Goal: Task Accomplishment & Management: Manage account settings

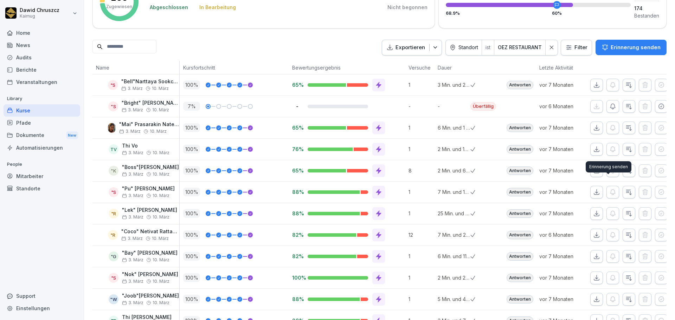
scroll to position [167, 0]
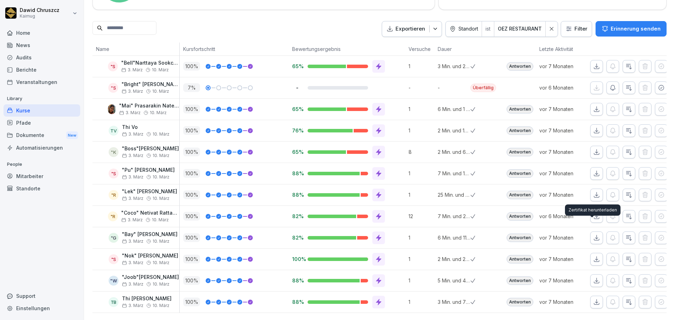
click at [595, 234] on icon "button" at bounding box center [596, 237] width 7 height 7
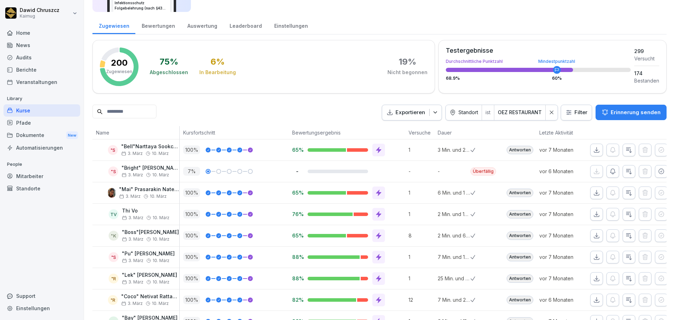
scroll to position [0, 0]
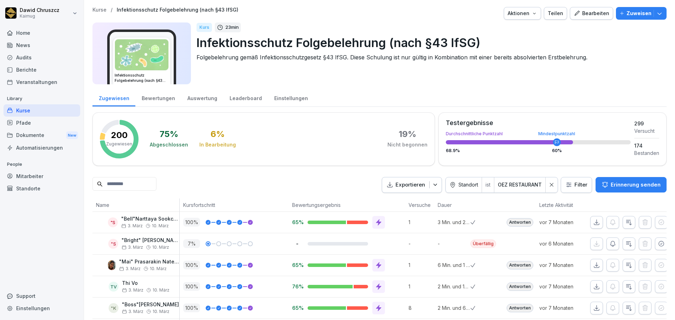
drag, startPoint x: 592, startPoint y: 224, endPoint x: 344, endPoint y: 178, distance: 252.0
click at [355, 181] on div "Exportieren Standort ist OEZ RESTAURANT Filter Erinnerung senden" at bounding box center [379, 185] width 574 height 16
click at [45, 304] on div "Einstellungen" at bounding box center [42, 308] width 77 height 12
select select "**"
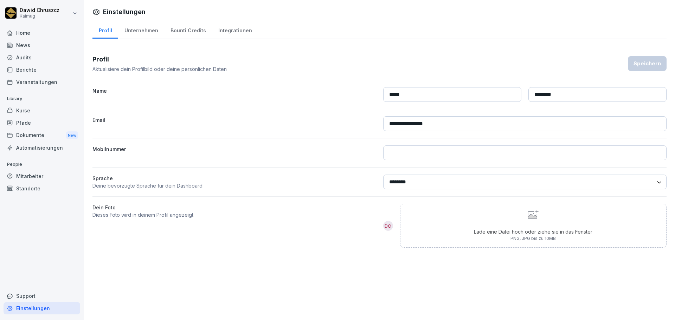
click at [148, 27] on div "Unternehmen" at bounding box center [141, 30] width 46 height 18
select select "**"
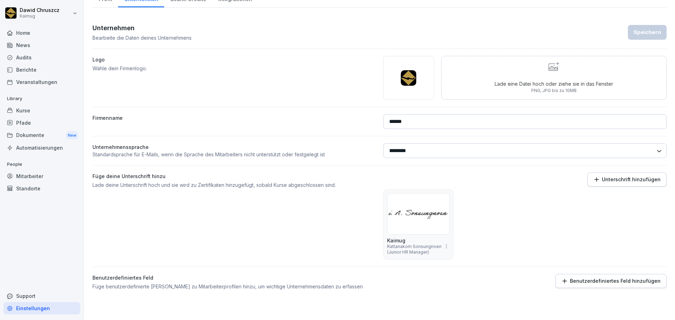
scroll to position [37, 0]
click at [611, 177] on p "Unterschrift hinzufügen" at bounding box center [631, 180] width 59 height 6
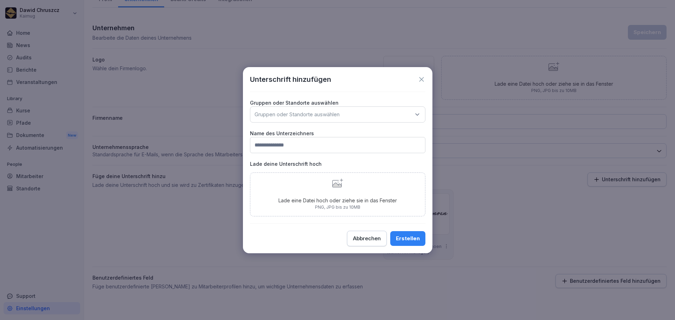
click at [312, 111] on p "Gruppen oder Standorte auswählen" at bounding box center [296, 114] width 85 height 7
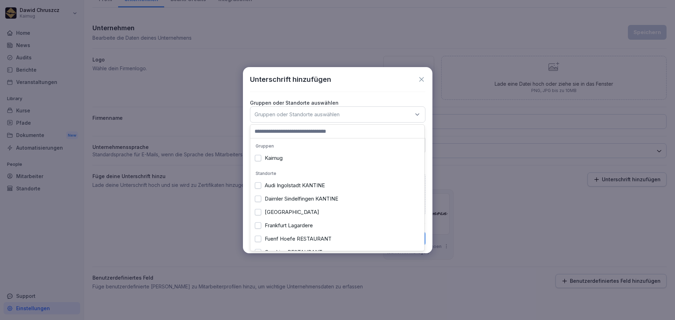
click at [259, 159] on button "Kaimug" at bounding box center [258, 158] width 6 height 6
click at [381, 88] on div "Unterschrift hinzufügen Gruppen oder Standorte auswählen Gruppen oder Standorte…" at bounding box center [337, 160] width 189 height 186
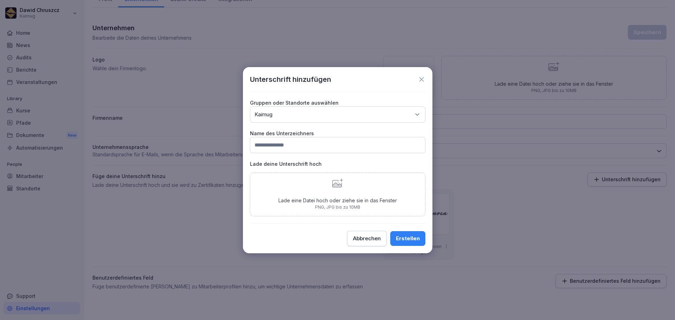
click at [306, 147] on input "text" at bounding box center [337, 145] width 175 height 16
type input "**********"
click at [350, 193] on div "Lade eine Datei hoch oder ziehe sie in das Fenster PNG, JPG bis zu 10MB" at bounding box center [337, 195] width 118 height 32
click at [341, 191] on div "Lade eine Datei hoch oder ziehe sie in das Fenster PNG, JPG bis zu 10MB" at bounding box center [337, 195] width 118 height 32
type input "**********"
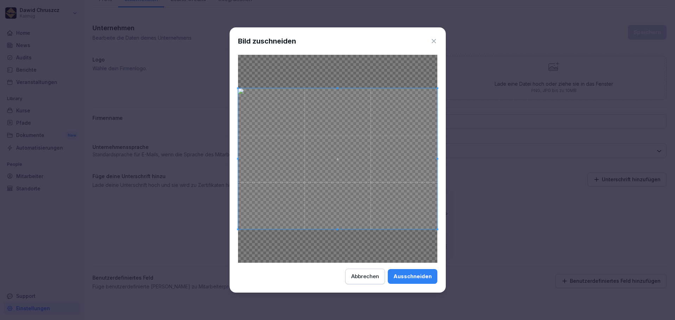
click at [420, 275] on div "Ausschneiden" at bounding box center [412, 277] width 38 height 8
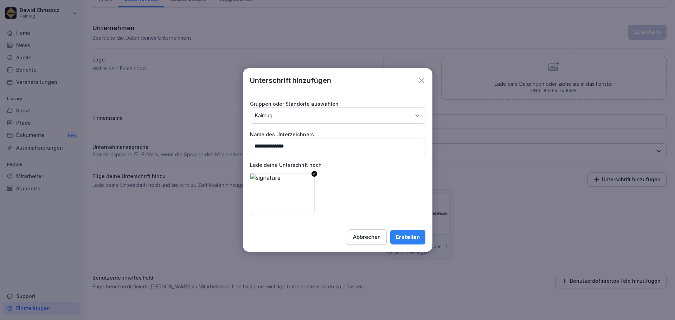
click at [411, 240] on div "Erstellen" at bounding box center [408, 237] width 24 height 8
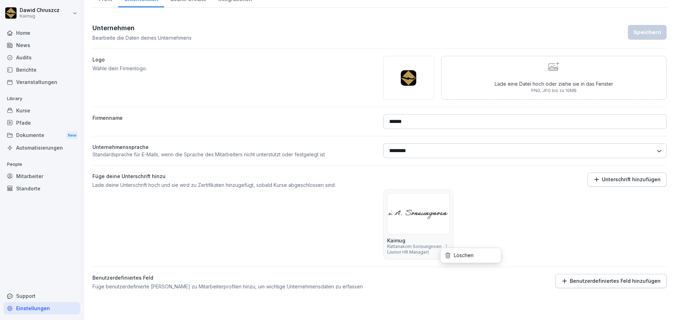
click at [443, 243] on html "Dawid Chruszcz Kaimug Home News Audits Berichte Veranstaltungen Library Kurse P…" at bounding box center [337, 160] width 675 height 320
click at [460, 256] on div "Löschen" at bounding box center [470, 256] width 60 height 12
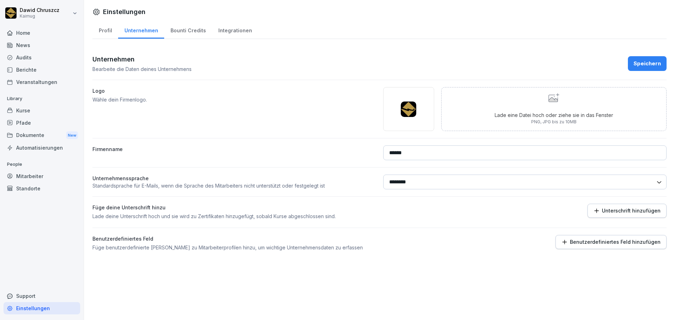
click at [595, 212] on icon "button" at bounding box center [596, 211] width 6 height 6
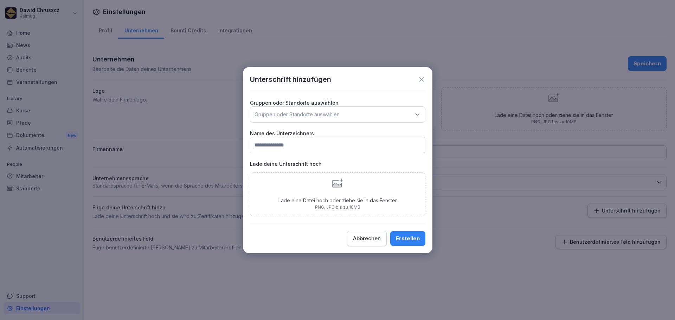
click at [286, 117] on p "Gruppen oder Standorte auswählen" at bounding box center [296, 114] width 85 height 7
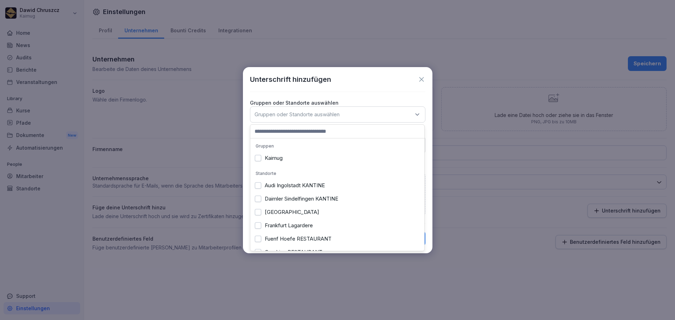
click at [257, 157] on button "Kaimug" at bounding box center [258, 158] width 6 height 6
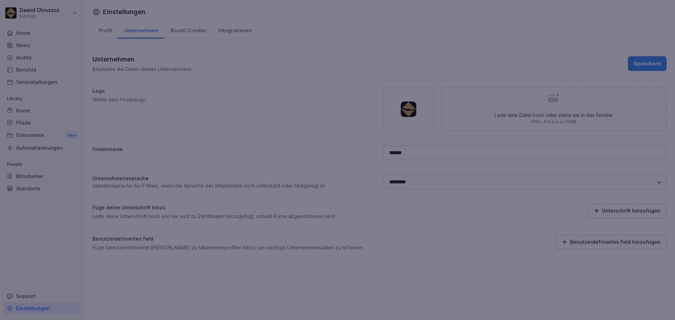
click at [223, 117] on div at bounding box center [337, 160] width 675 height 320
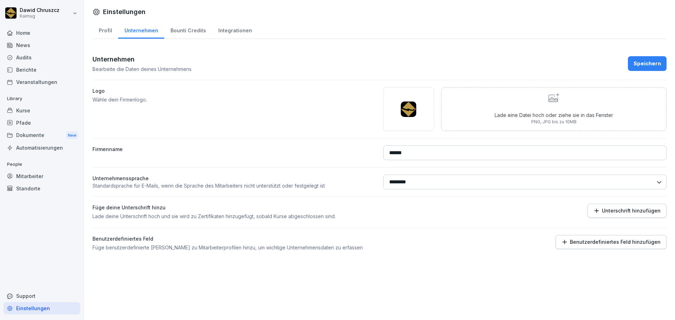
click at [637, 210] on p "Unterschrift hinzufügen" at bounding box center [631, 211] width 59 height 6
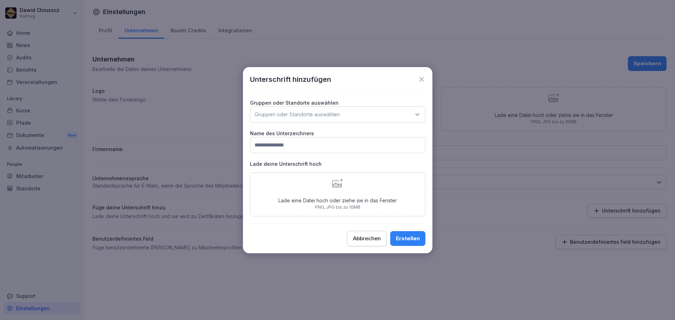
click at [316, 114] on p "Gruppen oder Standorte auswählen" at bounding box center [296, 114] width 85 height 7
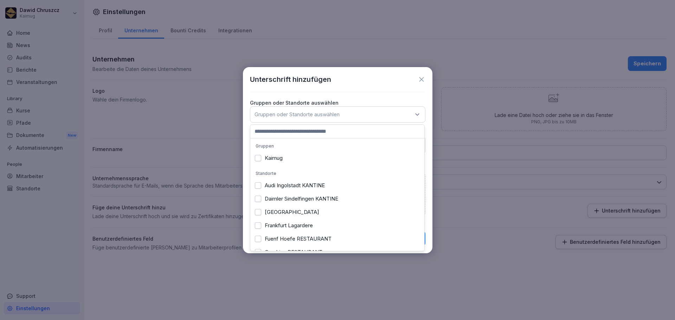
click at [273, 159] on label "Kaimug" at bounding box center [274, 158] width 18 height 6
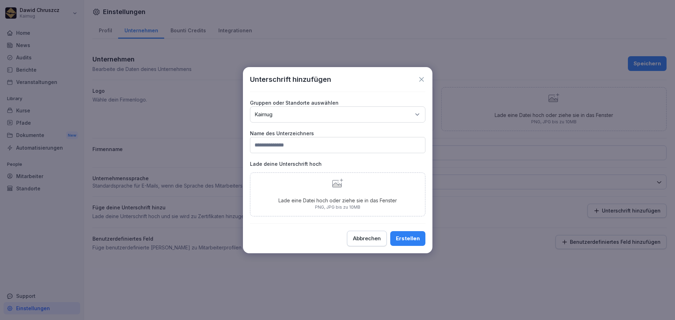
click at [354, 94] on div "Unterschrift hinzufügen Gruppen oder Standorte auswählen Gruppen oder Standorte…" at bounding box center [337, 160] width 189 height 186
click at [296, 147] on input "text" at bounding box center [337, 145] width 175 height 16
type input "**********"
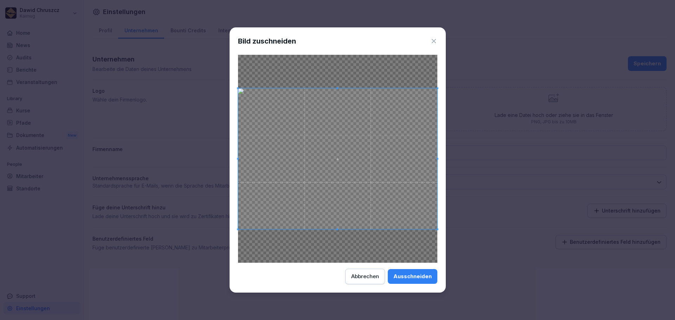
click at [415, 278] on div "Ausschneiden" at bounding box center [412, 277] width 38 height 8
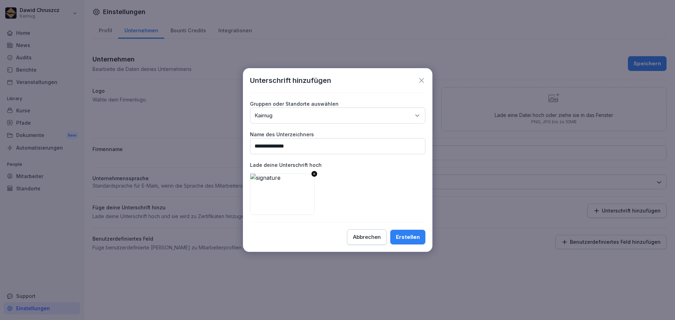
click at [406, 235] on div "Erstellen" at bounding box center [408, 237] width 24 height 8
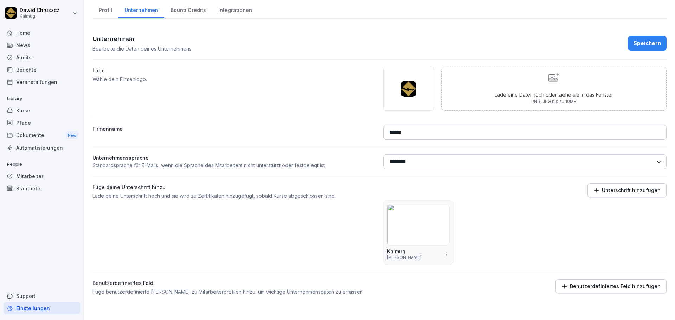
scroll to position [31, 0]
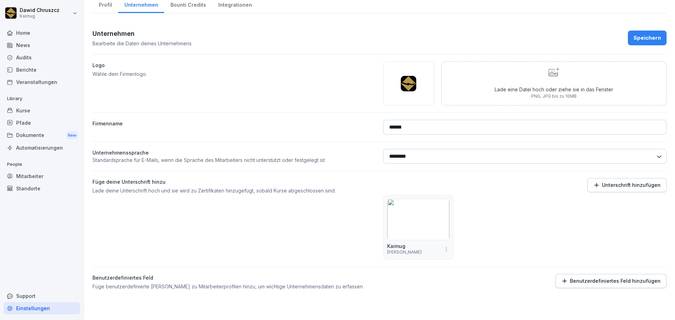
click at [636, 34] on div "Speichern" at bounding box center [646, 38] width 27 height 8
click at [643, 34] on div "Speichern" at bounding box center [646, 38] width 27 height 8
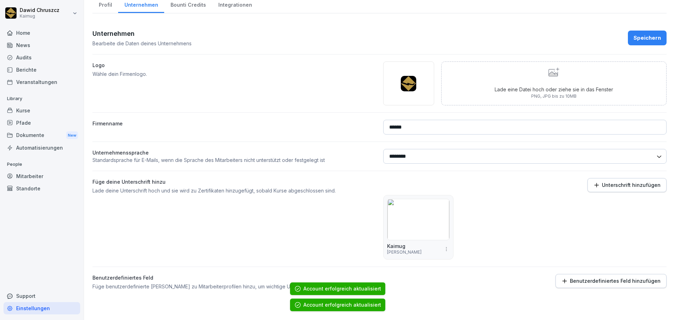
click at [32, 112] on div "Kurse" at bounding box center [42, 110] width 77 height 12
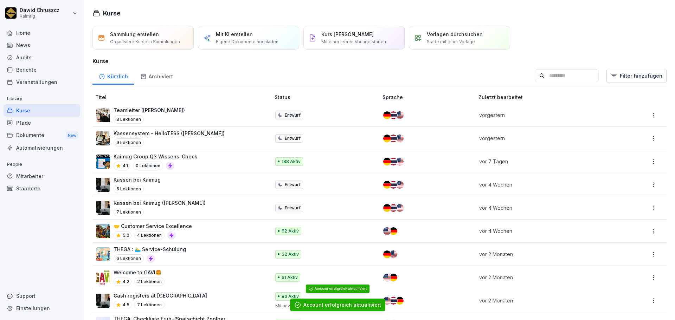
click at [535, 74] on input at bounding box center [567, 75] width 64 height 13
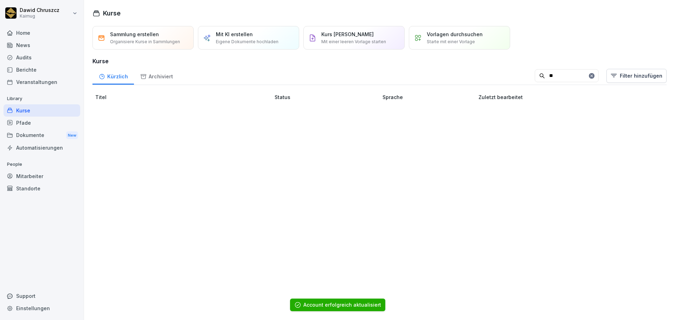
type input "*"
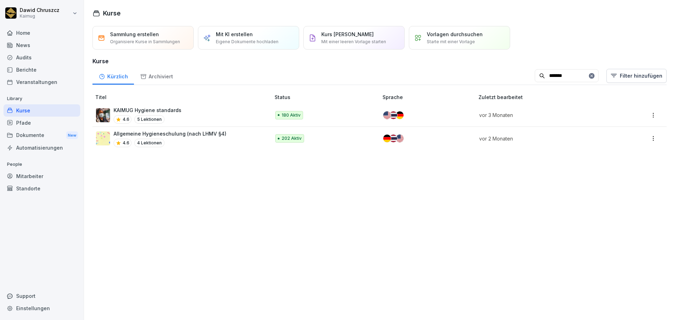
type input "*******"
click at [181, 128] on td "Allgemeine Hygieneschulung (nach LHMV §4) 4.6 4 Lektionen" at bounding box center [181, 138] width 179 height 23
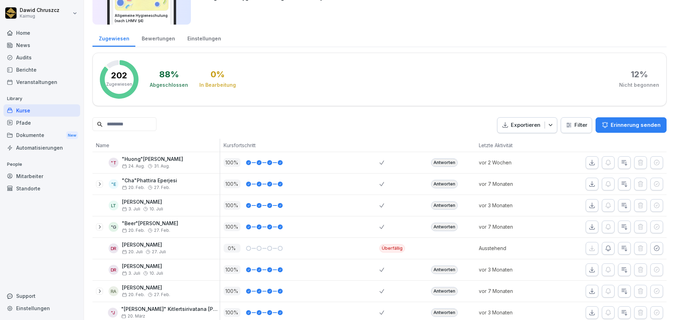
scroll to position [70, 0]
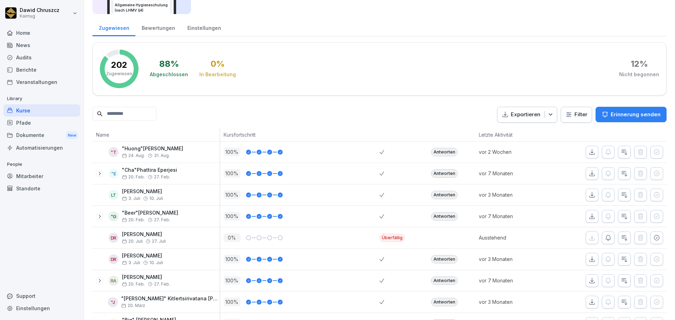
click at [547, 111] on icon "button" at bounding box center [550, 114] width 7 height 7
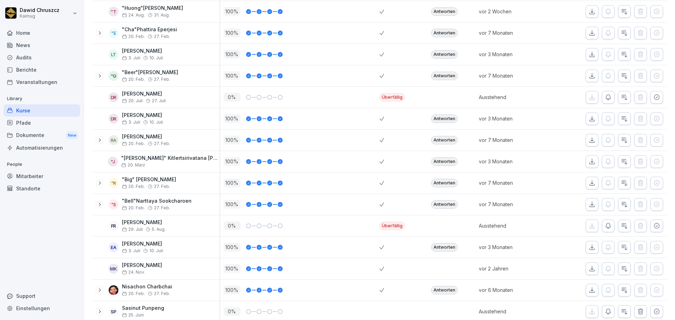
scroll to position [105, 0]
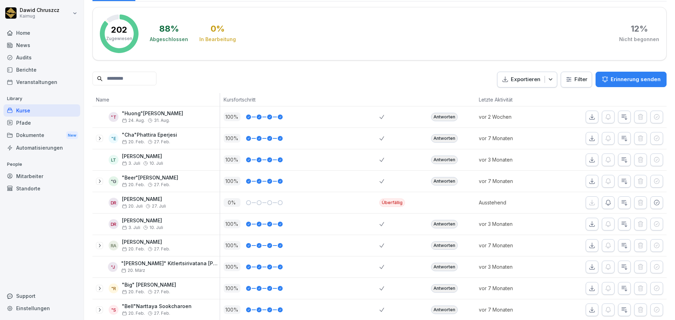
click at [528, 78] on p "Exportieren" at bounding box center [526, 80] width 30 height 8
click at [575, 81] on div "Exportieren Filter Erinnerung senden" at bounding box center [581, 80] width 169 height 16
click at [575, 81] on html "Dawid Chruszcz Kaimug Home News Audits Berichte Veranstaltungen Library Kurse P…" at bounding box center [337, 160] width 675 height 320
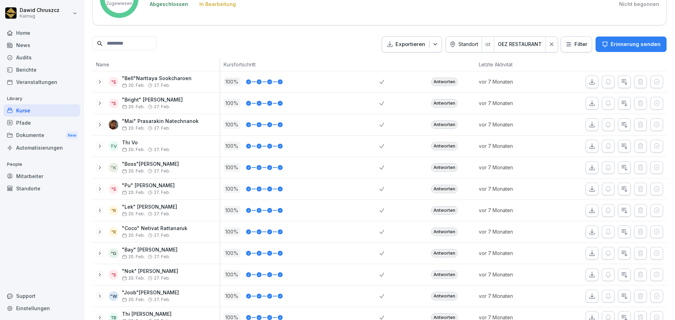
scroll to position [167, 0]
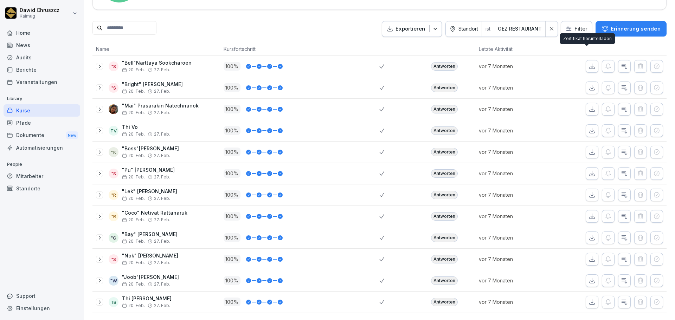
click at [588, 63] on icon "button" at bounding box center [591, 66] width 7 height 7
click at [547, 56] on div "vor 7 Monaten" at bounding box center [515, 66] width 80 height 21
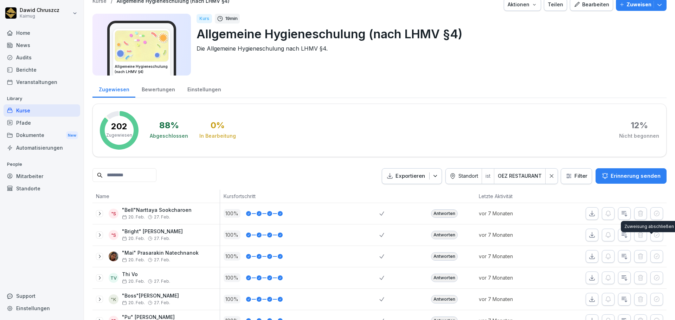
scroll to position [0, 0]
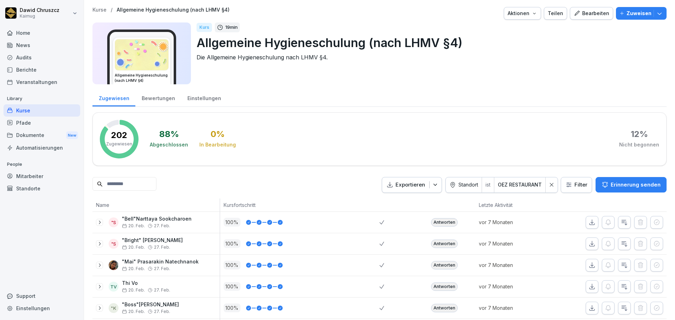
click at [40, 177] on div "Mitarbeiter" at bounding box center [42, 176] width 77 height 12
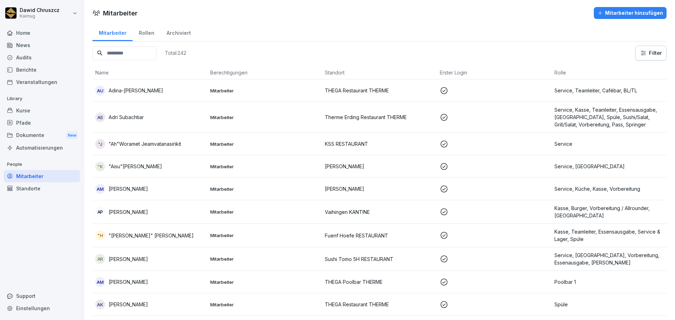
click at [48, 188] on div "Standorte" at bounding box center [42, 188] width 77 height 12
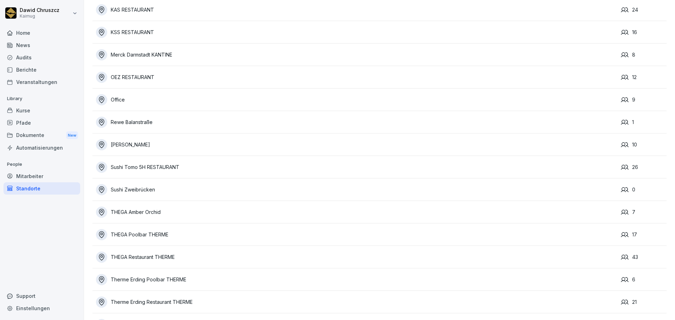
scroll to position [176, 0]
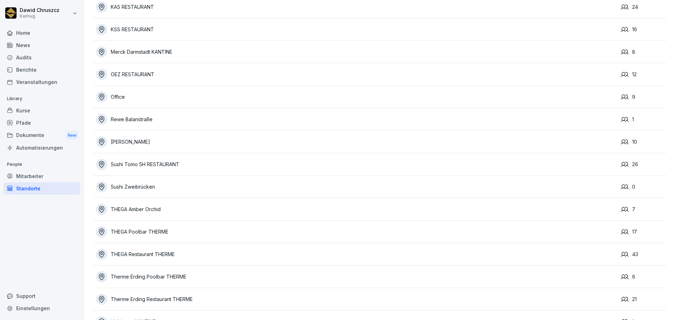
click at [169, 122] on div "Rewe Balanstraße" at bounding box center [356, 119] width 521 height 11
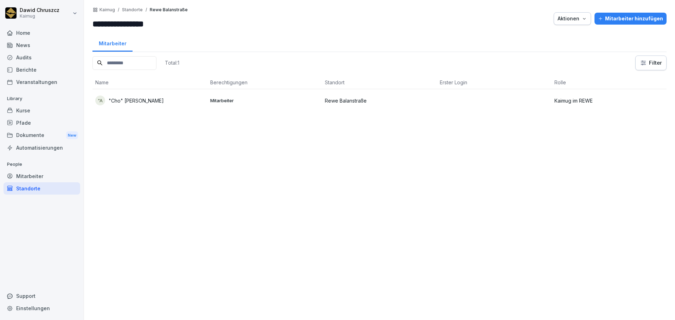
click at [582, 15] on div "Aktionen" at bounding box center [572, 19] width 30 height 8
click at [463, 25] on html "**********" at bounding box center [337, 160] width 675 height 320
click at [144, 134] on div "Total: 1 Filter Name Berechtigungen Standort Erster Login Rolle "A "Cho" Htay H…" at bounding box center [379, 185] width 574 height 258
click at [583, 20] on icon "button" at bounding box center [584, 19] width 6 height 6
click at [433, 21] on html "**********" at bounding box center [337, 160] width 675 height 320
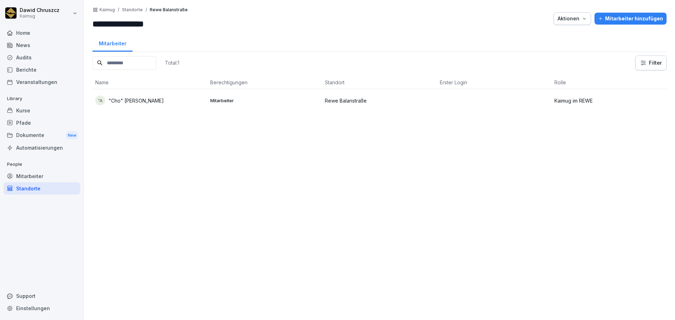
click at [40, 176] on div "Mitarbeiter" at bounding box center [42, 176] width 77 height 12
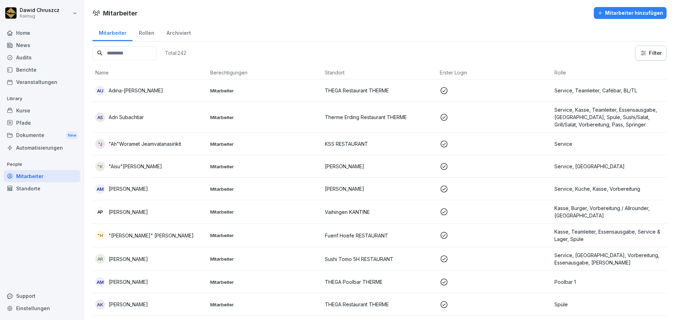
click at [144, 55] on input at bounding box center [124, 53] width 64 height 14
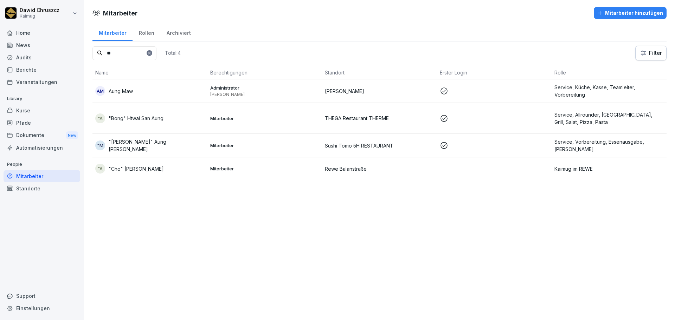
type input "*"
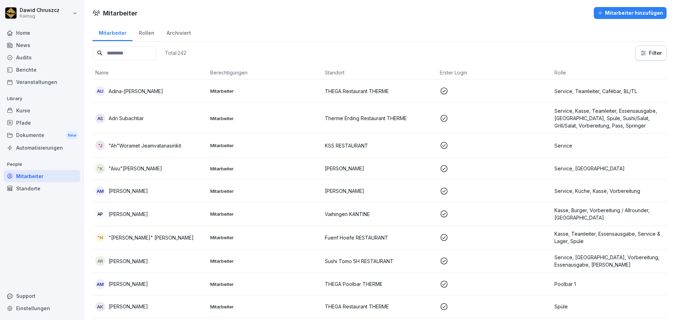
click at [180, 30] on div "Archiviert" at bounding box center [178, 32] width 37 height 18
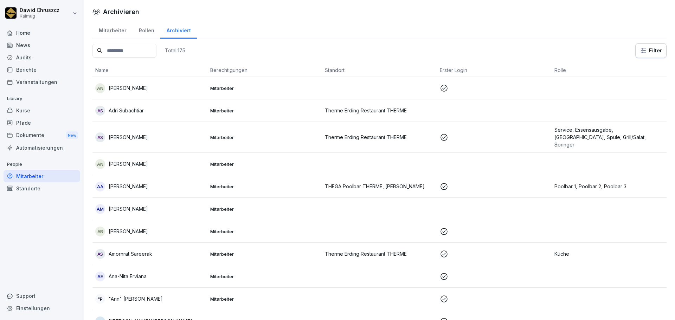
click at [138, 50] on input at bounding box center [124, 51] width 64 height 14
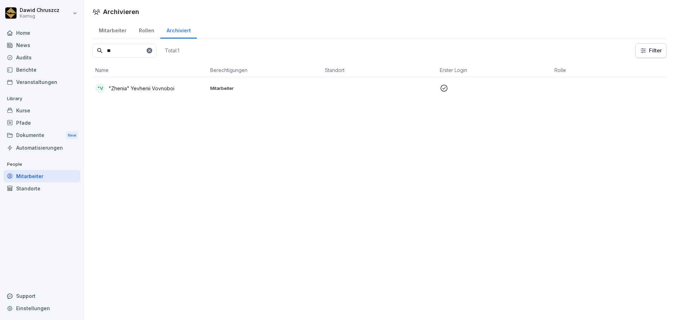
type input "*"
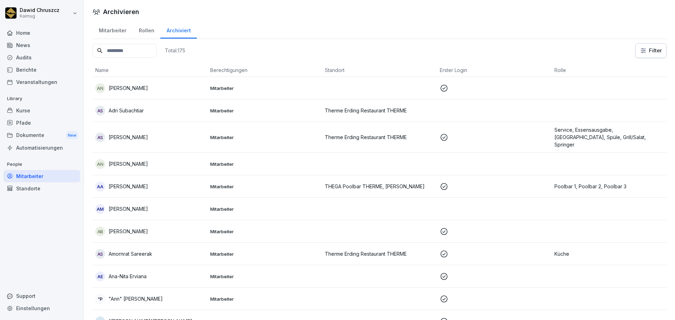
drag, startPoint x: 122, startPoint y: 31, endPoint x: 126, endPoint y: 31, distance: 3.9
click at [122, 31] on div "Mitarbeiter" at bounding box center [112, 30] width 40 height 18
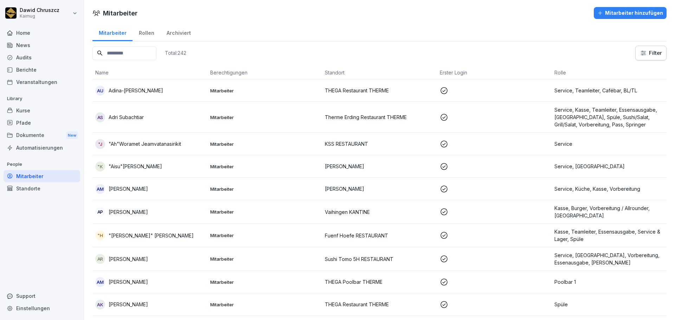
click at [34, 188] on div "Standorte" at bounding box center [42, 188] width 77 height 12
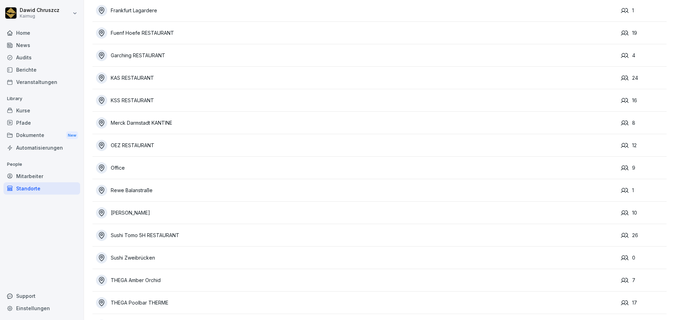
scroll to position [105, 0]
click at [158, 189] on div "Rewe Balanstraße" at bounding box center [356, 189] width 521 height 11
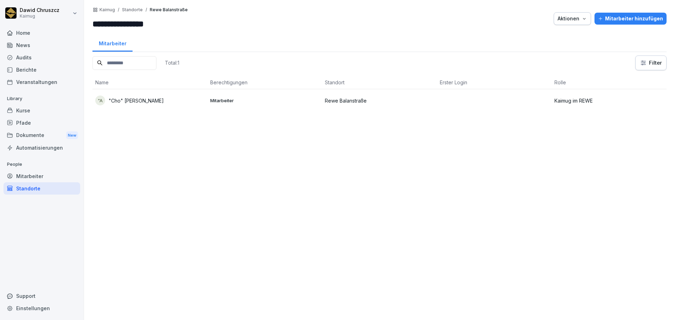
drag, startPoint x: 41, startPoint y: 177, endPoint x: 59, endPoint y: 173, distance: 18.8
click at [41, 177] on div "Mitarbeiter" at bounding box center [42, 176] width 77 height 12
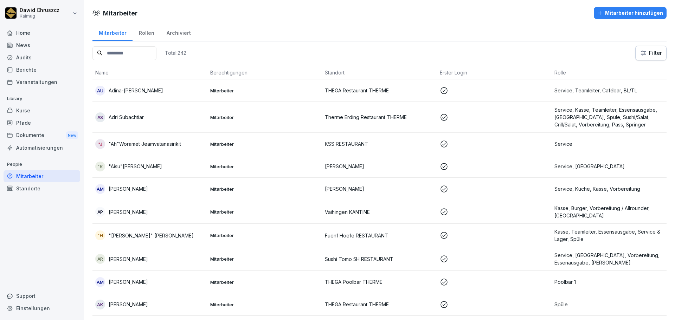
click at [122, 59] on input at bounding box center [124, 53] width 64 height 14
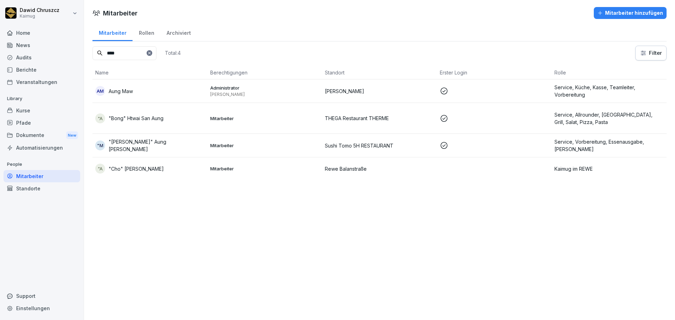
type input "****"
click at [175, 36] on div "Archiviert" at bounding box center [178, 32] width 37 height 18
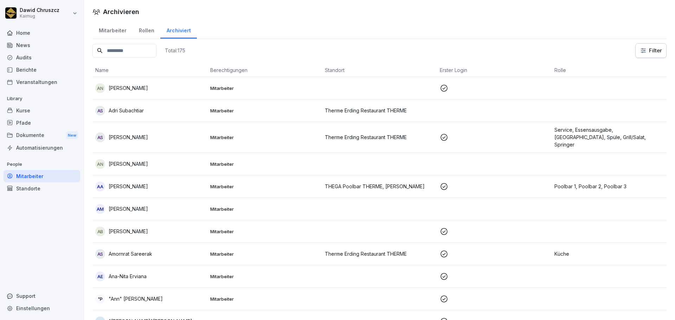
click at [131, 51] on input at bounding box center [124, 51] width 64 height 14
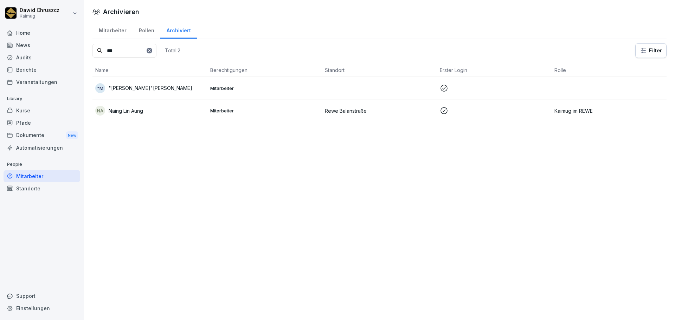
type input "***"
click at [451, 111] on p at bounding box center [494, 110] width 109 height 8
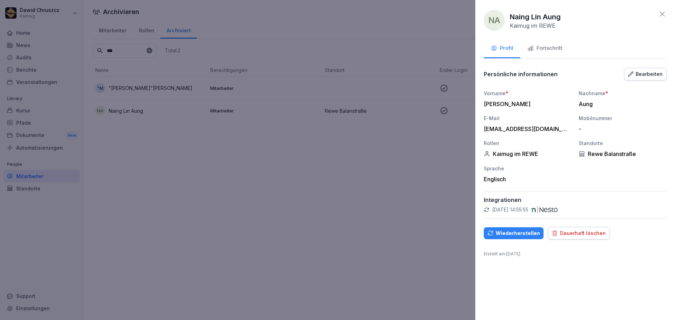
click at [518, 230] on div "Wiederherstellen" at bounding box center [513, 234] width 53 height 8
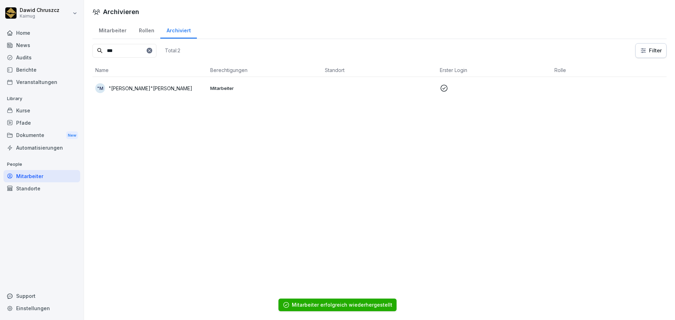
drag, startPoint x: 170, startPoint y: 51, endPoint x: 128, endPoint y: 53, distance: 41.5
click at [152, 51] on div at bounding box center [150, 51] width 6 height 6
click at [125, 51] on input at bounding box center [124, 51] width 64 height 14
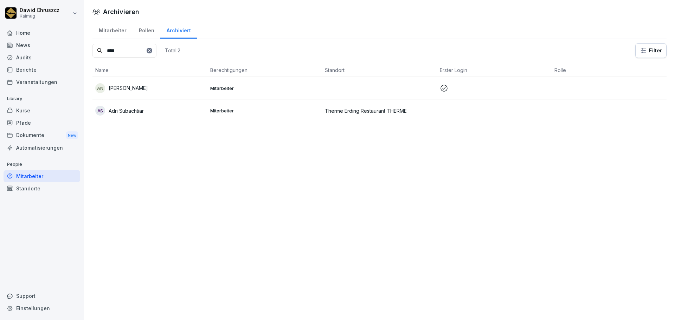
type input "****"
click at [155, 109] on div "AS Adri Subachtiar" at bounding box center [149, 111] width 109 height 10
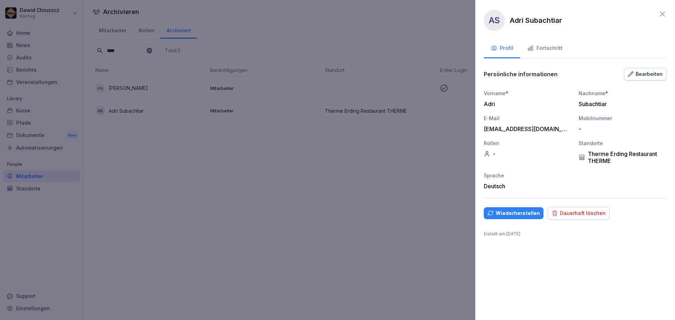
click at [551, 47] on div "Fortschritt" at bounding box center [544, 48] width 35 height 8
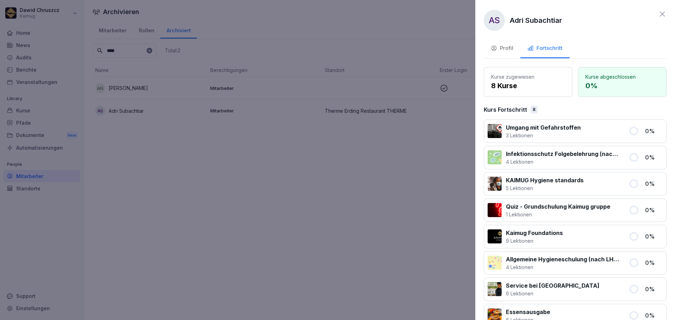
click at [506, 49] on div "Profil" at bounding box center [502, 48] width 22 height 8
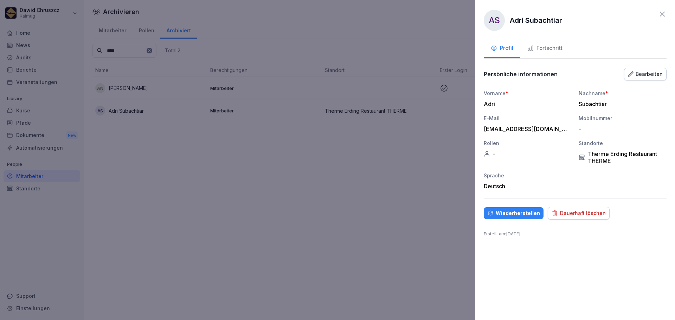
click at [663, 13] on icon at bounding box center [662, 14] width 8 height 8
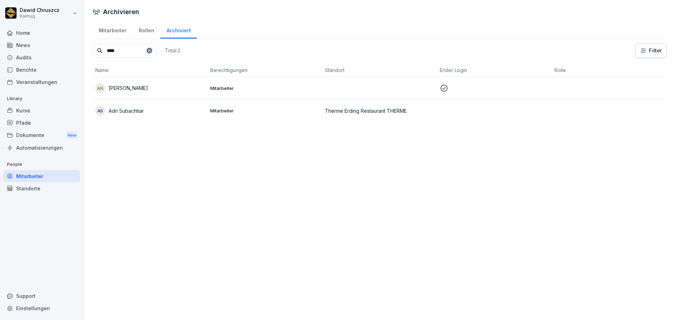
click at [54, 184] on div "Standorte" at bounding box center [42, 188] width 77 height 12
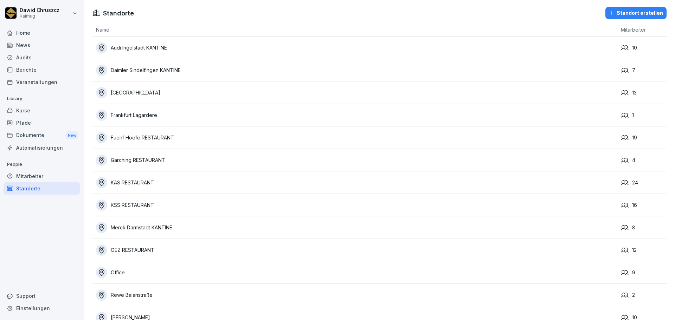
click at [38, 117] on div "Pfade" at bounding box center [42, 123] width 77 height 12
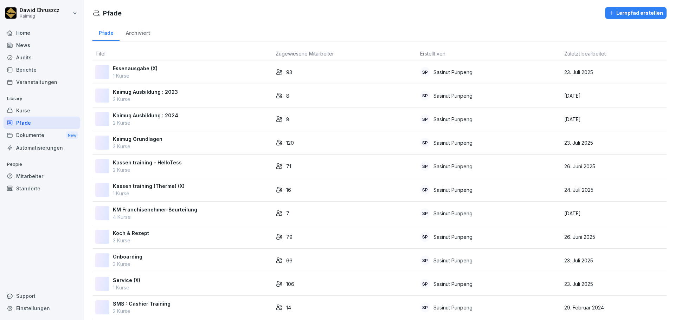
click at [34, 111] on div "Kurse" at bounding box center [42, 110] width 77 height 12
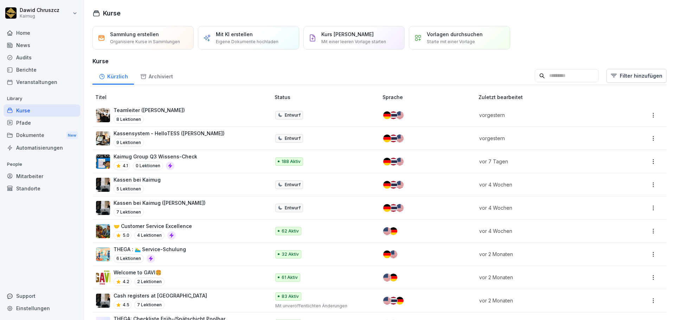
click at [548, 75] on input at bounding box center [567, 75] width 64 height 13
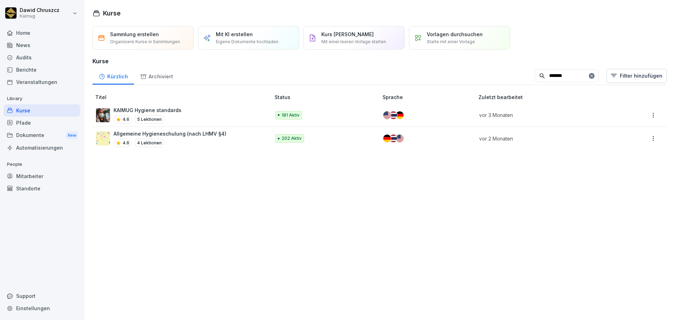
type input "*******"
click at [181, 127] on td "KAIMUG Hygiene standards 4.6 5 Lektionen" at bounding box center [181, 115] width 179 height 23
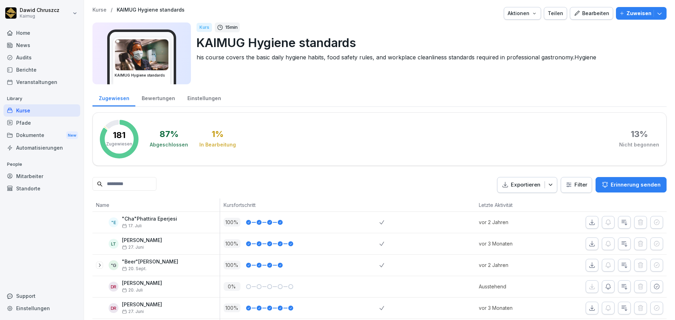
click at [150, 183] on input at bounding box center [124, 184] width 64 height 14
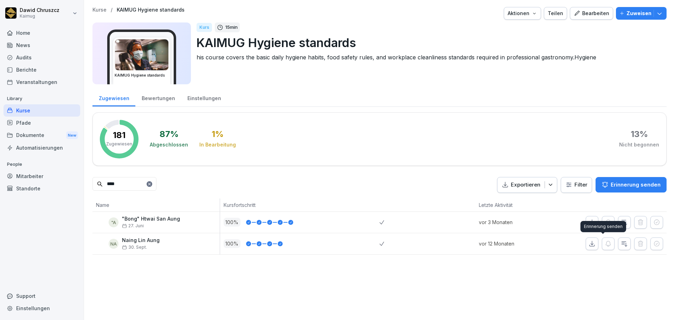
type input "****"
click at [479, 242] on p "vor 12 Monaten" at bounding box center [517, 243] width 76 height 7
click at [499, 243] on p "vor 12 Monaten" at bounding box center [517, 243] width 76 height 7
click at [501, 243] on p "vor 12 Monaten" at bounding box center [517, 243] width 76 height 7
drag, startPoint x: 165, startPoint y: 184, endPoint x: 160, endPoint y: 184, distance: 4.9
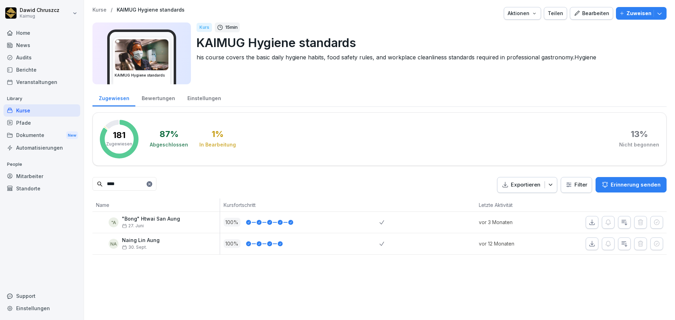
click at [151, 184] on icon at bounding box center [149, 184] width 4 height 4
click at [146, 184] on input at bounding box center [124, 184] width 64 height 14
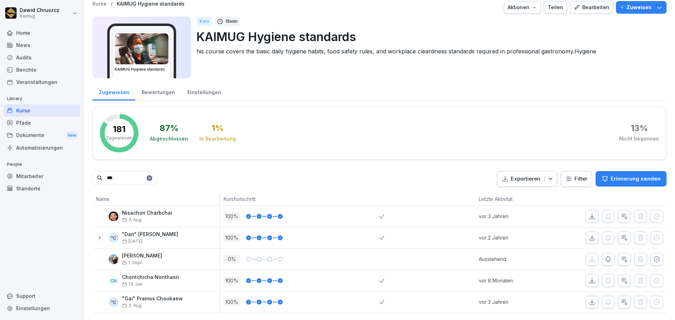
scroll to position [17, 0]
type input "***"
click at [150, 177] on icon at bounding box center [149, 178] width 2 height 2
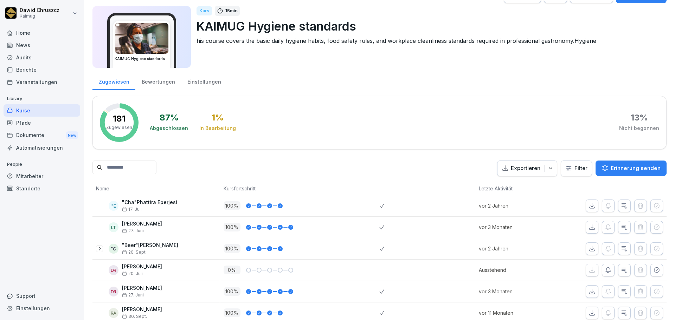
scroll to position [0, 0]
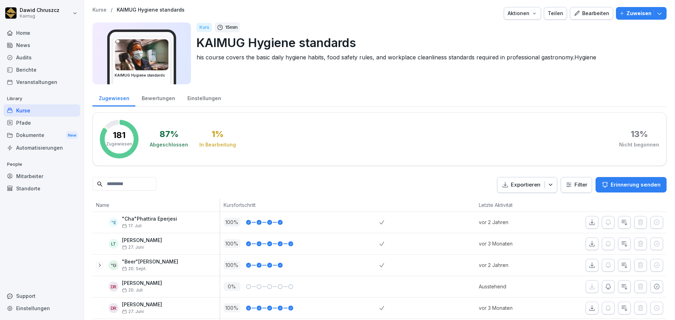
click at [636, 12] on p "Zuweisen" at bounding box center [638, 13] width 25 height 8
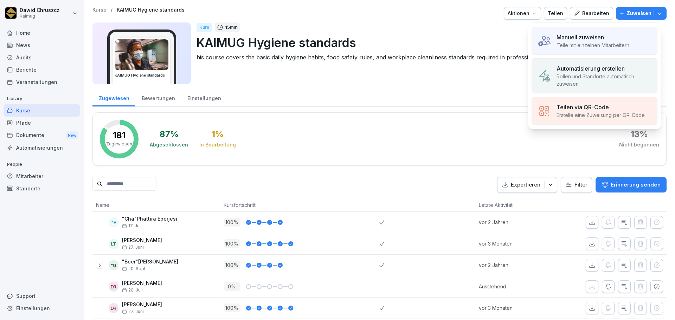
click at [599, 44] on p "Teile mit einzelnen Mitarbeitern" at bounding box center [592, 44] width 73 height 7
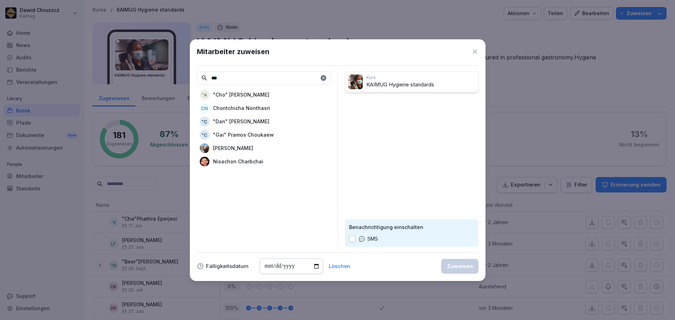
type input "***"
click at [259, 96] on p ""Cho" Htay Htay Aung" at bounding box center [241, 94] width 56 height 7
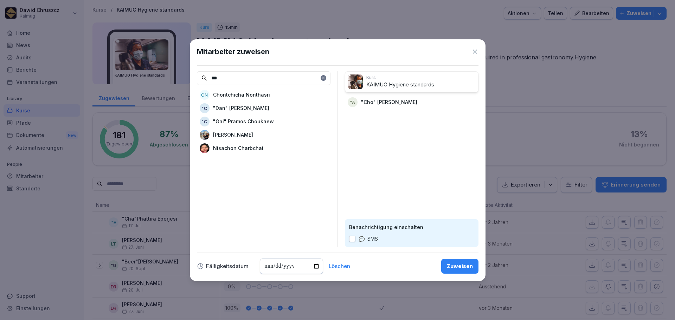
click at [457, 267] on div "Zuweisen" at bounding box center [460, 267] width 26 height 8
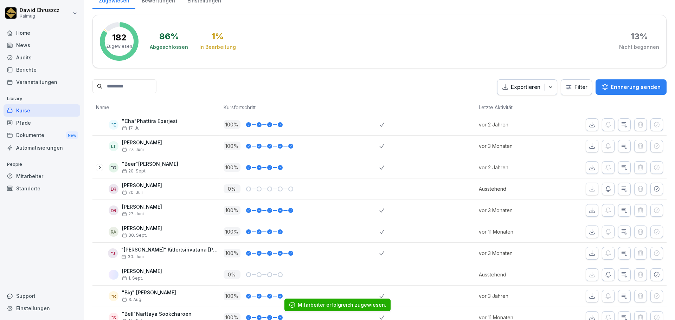
scroll to position [105, 0]
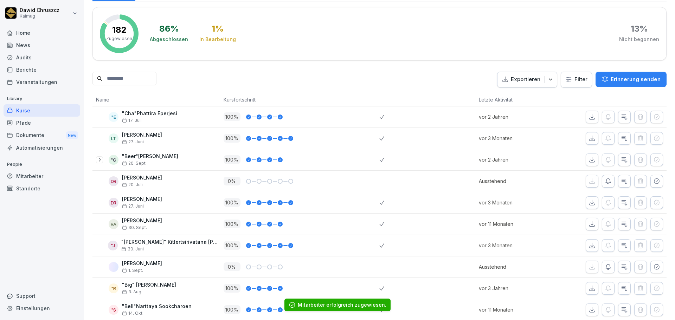
click at [119, 81] on input at bounding box center [124, 79] width 64 height 14
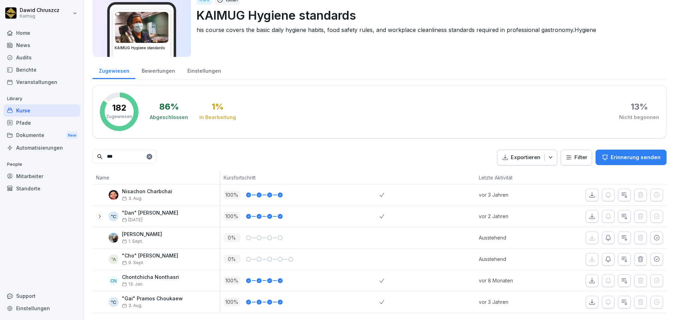
scroll to position [38, 0]
type input "***"
drag, startPoint x: 169, startPoint y: 247, endPoint x: 106, endPoint y: 252, distance: 63.5
click at [166, 253] on p ""Cho" Htay Htay Aung" at bounding box center [150, 256] width 56 height 6
click at [106, 253] on div ""A "Cho" Htay Htay Aung 9. Sept." at bounding box center [158, 259] width 124 height 12
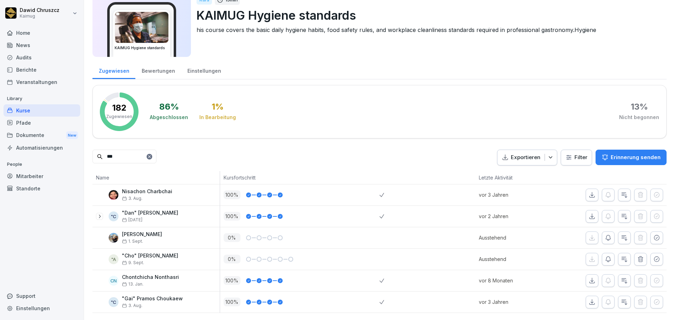
click at [155, 260] on p "9. Sept." at bounding box center [150, 262] width 56 height 5
click at [653, 234] on icon "button" at bounding box center [656, 237] width 7 height 7
click at [232, 256] on div "0 %" at bounding box center [300, 259] width 160 height 21
drag, startPoint x: 232, startPoint y: 256, endPoint x: 486, endPoint y: 256, distance: 254.1
click at [233, 256] on div "0 %" at bounding box center [300, 259] width 160 height 21
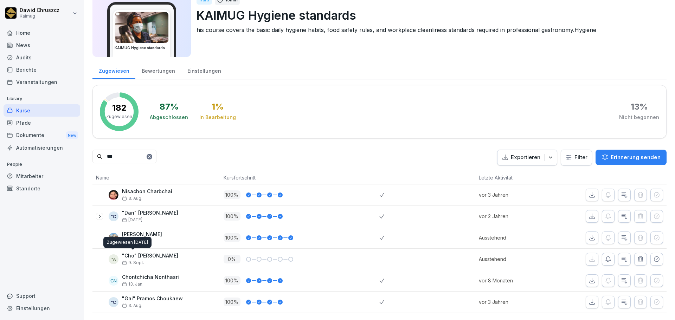
click at [139, 245] on div "Zugewiesen 9. Sept. 2025 Zugewiesen 9. Sept. 2025" at bounding box center [127, 242] width 48 height 11
drag, startPoint x: 167, startPoint y: 245, endPoint x: 149, endPoint y: 254, distance: 20.6
click at [163, 253] on p ""Cho" [PERSON_NAME]" at bounding box center [150, 256] width 56 height 6
drag, startPoint x: 34, startPoint y: 170, endPoint x: 40, endPoint y: 173, distance: 6.1
click at [35, 171] on div "Mitarbeiter" at bounding box center [42, 176] width 77 height 12
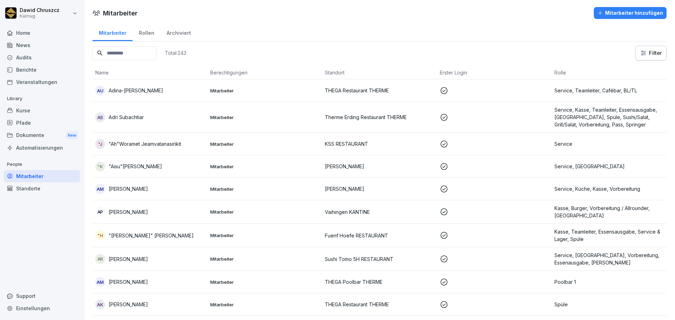
click at [156, 51] on input at bounding box center [124, 53] width 64 height 14
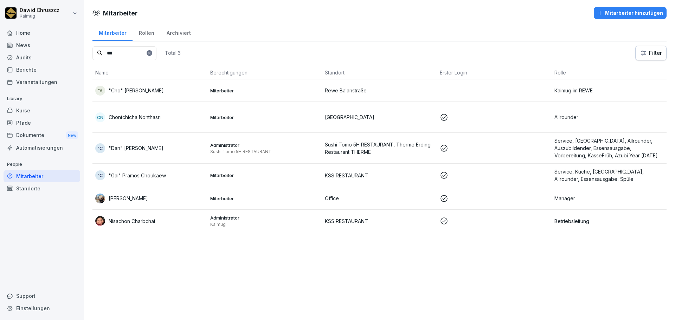
type input "***"
click at [155, 91] on p ""Cho" [PERSON_NAME]" at bounding box center [136, 90] width 55 height 7
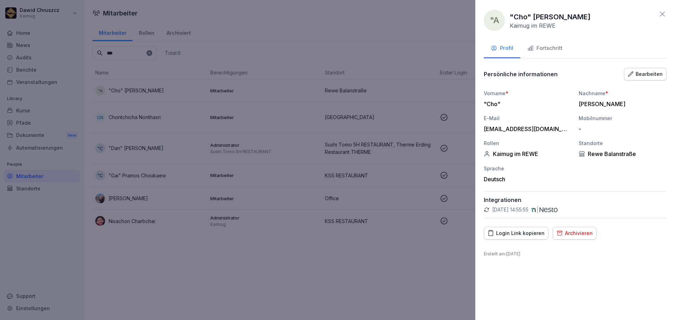
click at [547, 47] on div "Fortschritt" at bounding box center [544, 48] width 35 height 8
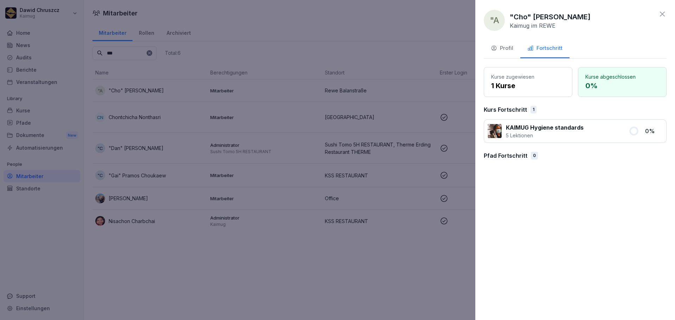
click at [503, 46] on div "Profil" at bounding box center [502, 48] width 22 height 8
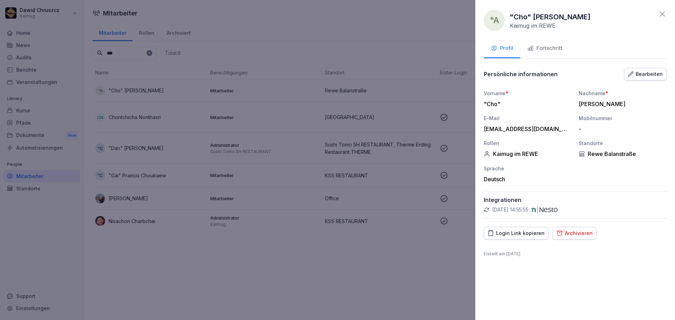
click at [523, 235] on div "Login Link kopieren" at bounding box center [515, 234] width 57 height 8
click at [441, 64] on div at bounding box center [337, 160] width 675 height 320
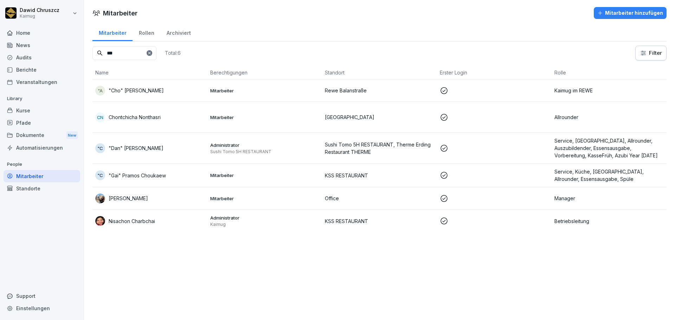
click at [133, 54] on input "***" at bounding box center [124, 53] width 64 height 14
drag, startPoint x: 133, startPoint y: 54, endPoint x: 100, endPoint y: 54, distance: 32.7
click at [100, 54] on div "***" at bounding box center [124, 53] width 64 height 14
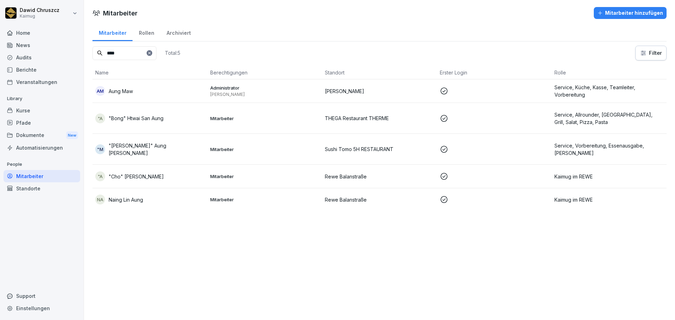
type input "****"
click at [152, 202] on div "NA Naing Lin Aung" at bounding box center [149, 200] width 109 height 10
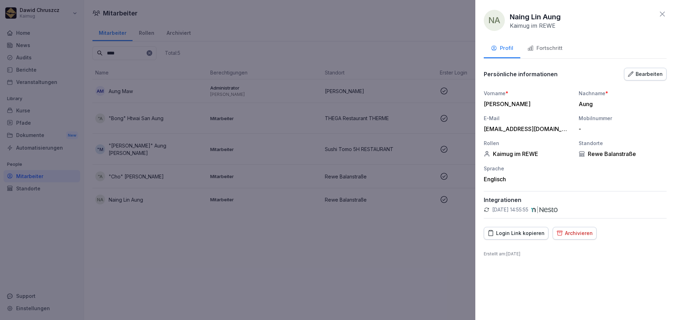
click at [556, 52] on div "Fortschritt" at bounding box center [544, 48] width 35 height 8
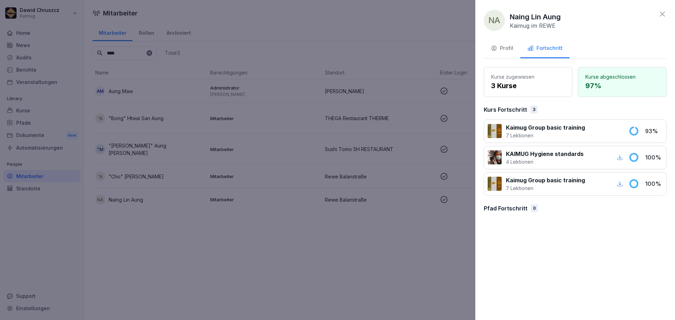
click at [563, 156] on p "KAIMUG Hygiene standards" at bounding box center [545, 154] width 78 height 8
click at [622, 157] on icon "button" at bounding box center [619, 157] width 6 height 6
click at [660, 13] on icon at bounding box center [662, 14] width 8 height 8
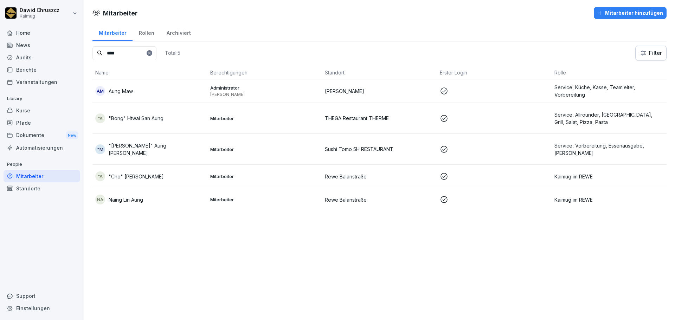
click at [625, 13] on div "Mitarbeiter hinzufügen" at bounding box center [630, 13] width 66 height 8
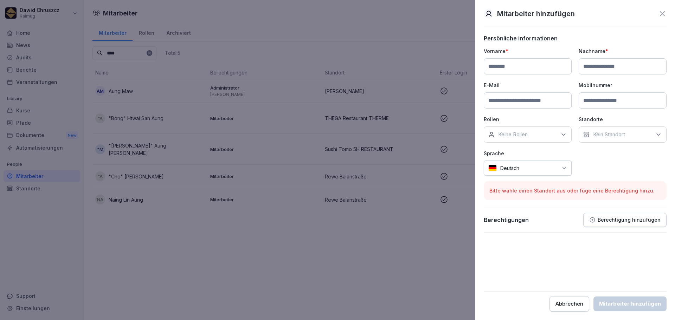
click at [516, 65] on input at bounding box center [528, 66] width 88 height 16
type input "*****"
type input "********"
type input "**********"
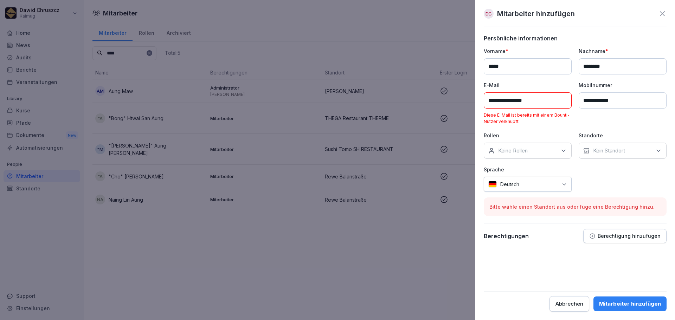
drag, startPoint x: 495, startPoint y: 68, endPoint x: 478, endPoint y: 69, distance: 16.2
click at [478, 69] on div "**********" at bounding box center [575, 160] width 200 height 320
click at [537, 129] on div "**********" at bounding box center [575, 119] width 183 height 144
drag, startPoint x: 454, startPoint y: 75, endPoint x: 466, endPoint y: 71, distance: 12.5
click at [451, 75] on body "**********" at bounding box center [337, 160] width 675 height 320
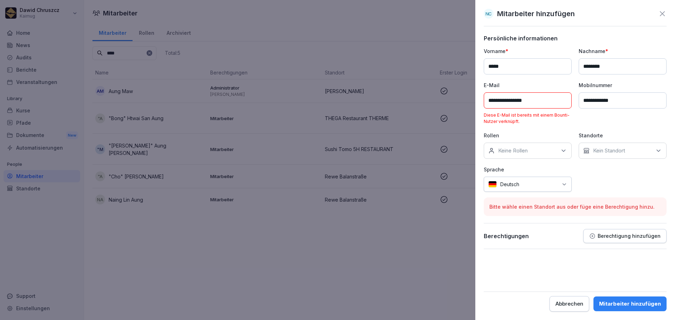
type input "*****"
drag, startPoint x: 622, startPoint y: 66, endPoint x: 563, endPoint y: 67, distance: 58.7
click at [563, 67] on div "**********" at bounding box center [575, 119] width 183 height 144
type input "****"
drag, startPoint x: 637, startPoint y: 101, endPoint x: 561, endPoint y: 100, distance: 75.6
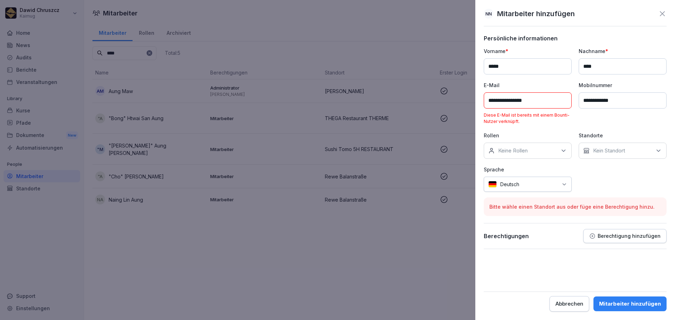
click at [561, 100] on div "**********" at bounding box center [575, 119] width 183 height 144
click at [567, 130] on div "**********" at bounding box center [575, 119] width 183 height 144
drag, startPoint x: 503, startPoint y: 101, endPoint x: 466, endPoint y: 103, distance: 36.9
click at [466, 103] on body "**********" at bounding box center [337, 160] width 675 height 320
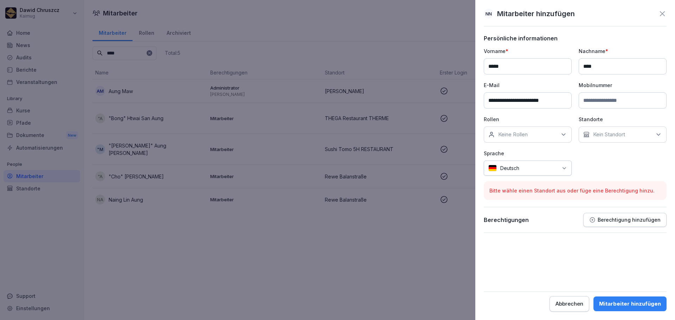
type input "**********"
click at [618, 180] on div "**********" at bounding box center [575, 134] width 183 height 198
click at [601, 135] on p "Kein Standort" at bounding box center [609, 134] width 32 height 7
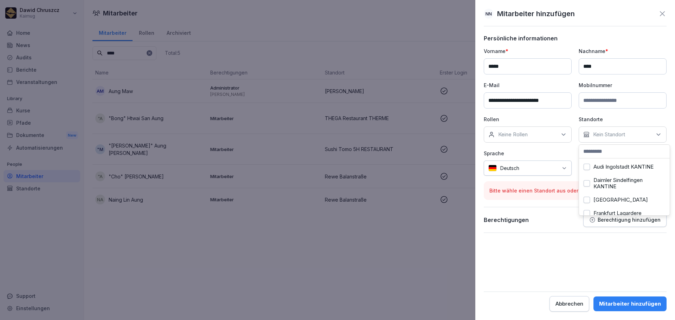
click at [623, 169] on label "Audi Ingolstadt KANTINE" at bounding box center [623, 167] width 60 height 6
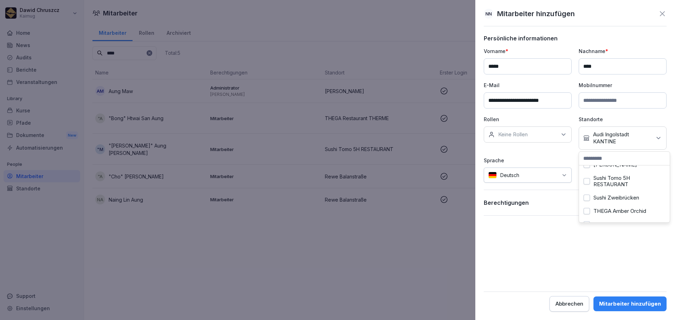
scroll to position [141, 0]
click at [625, 190] on label "Rewe Balanstraße" at bounding box center [615, 186] width 44 height 6
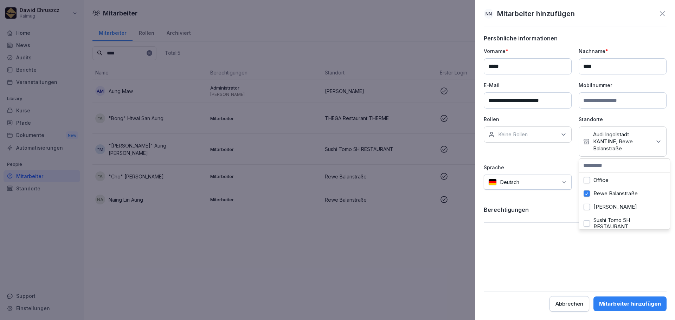
click at [607, 253] on form "**********" at bounding box center [575, 173] width 183 height 277
click at [661, 15] on icon at bounding box center [662, 13] width 5 height 5
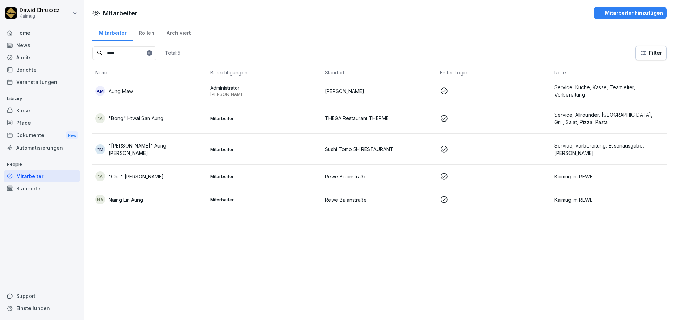
click at [197, 248] on div "Mitarbeiter Mitarbeiter hinzufügen Mitarbeiter Rollen Archiviert **** Total: 5 …" at bounding box center [379, 160] width 591 height 320
click at [199, 179] on div ""A "Cho" Htay Htay Aung" at bounding box center [149, 177] width 109 height 10
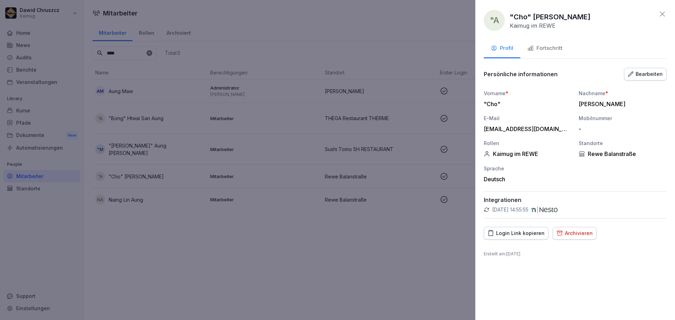
click at [535, 44] on button "Fortschritt" at bounding box center [544, 48] width 49 height 19
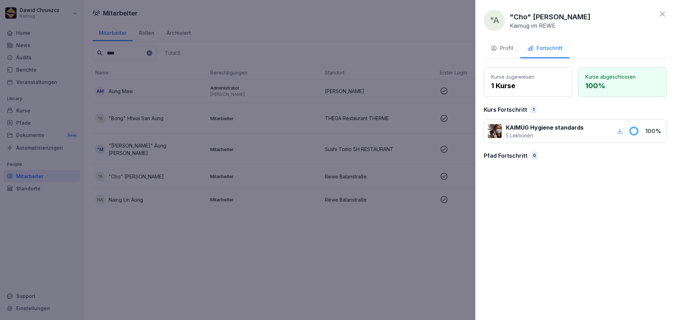
click at [564, 128] on p "KAIMUG Hygiene standards" at bounding box center [545, 127] width 78 height 8
click at [562, 128] on p "KAIMUG Hygiene standards" at bounding box center [545, 127] width 78 height 8
click at [566, 172] on div ""A "Cho" Htay Htay Aung Kaimug im REWE Profil Fortschritt Kurse zugewiesen 1 Ku…" at bounding box center [575, 160] width 200 height 320
drag, startPoint x: 136, startPoint y: 40, endPoint x: 154, endPoint y: 40, distance: 17.6
click at [144, 40] on div at bounding box center [337, 160] width 675 height 320
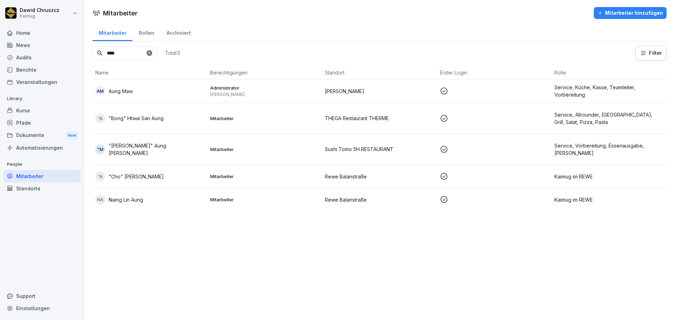
click at [34, 114] on div "Kurse" at bounding box center [42, 110] width 77 height 12
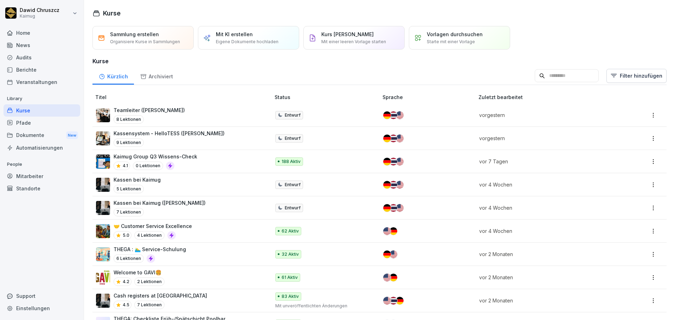
click at [540, 72] on input at bounding box center [567, 75] width 64 height 13
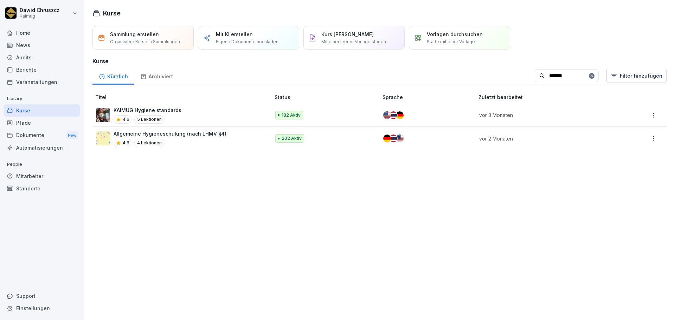
type input "*******"
click at [168, 140] on div "4.6 4 Lektionen" at bounding box center [170, 143] width 113 height 8
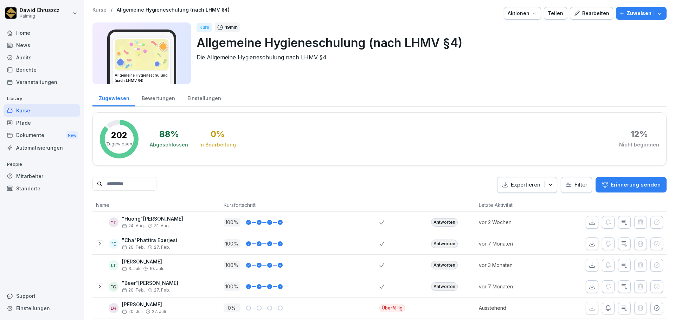
click at [135, 184] on input at bounding box center [124, 184] width 64 height 14
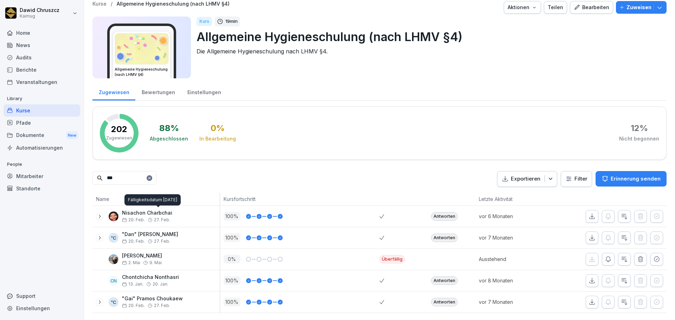
scroll to position [17, 0]
type input "***"
click at [100, 235] on icon at bounding box center [100, 238] width 6 height 6
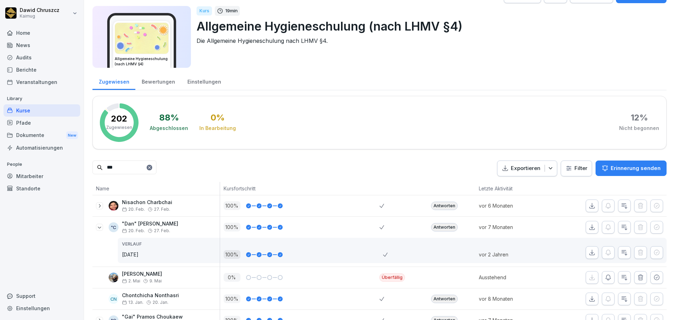
click at [100, 226] on icon at bounding box center [100, 228] width 6 height 6
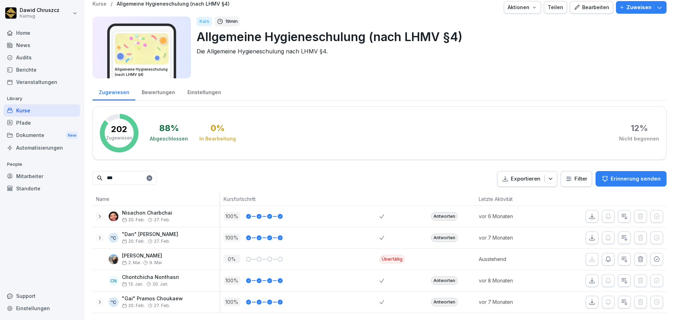
click at [105, 171] on input "***" at bounding box center [124, 178] width 64 height 14
type input "*"
click at [407, 171] on div "Exportieren Filter Erinnerung senden" at bounding box center [379, 179] width 574 height 16
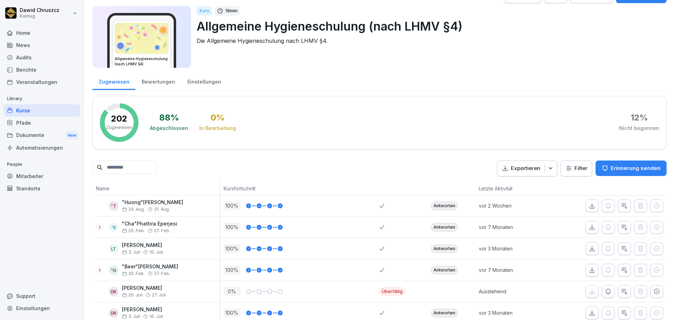
click at [550, 169] on icon "button" at bounding box center [550, 168] width 7 height 7
click at [578, 169] on div "Exportieren Filter Erinnerung senden" at bounding box center [581, 169] width 169 height 16
click at [579, 170] on html "[PERSON_NAME] Kaimug Home News Audits Berichte Veranstaltungen Library Kurse Pf…" at bounding box center [337, 160] width 675 height 320
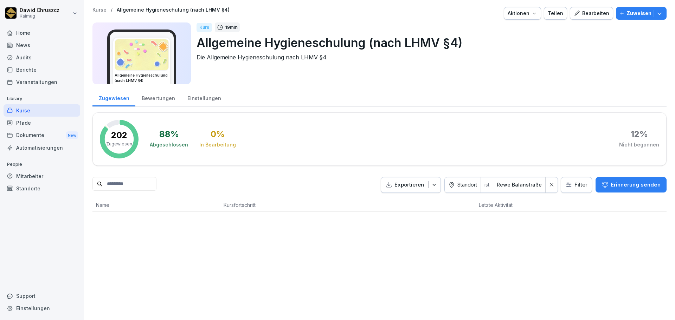
scroll to position [0, 0]
click at [637, 14] on p "Zuweisen" at bounding box center [638, 13] width 25 height 8
drag, startPoint x: 435, startPoint y: 130, endPoint x: 228, endPoint y: 143, distance: 206.7
click at [432, 131] on div "88 % Abgeschlossen 0 % In Bearbeitung 12 % Nicht begonnen" at bounding box center [404, 139] width 509 height 39
click at [46, 179] on div "Mitarbeiter" at bounding box center [42, 176] width 77 height 12
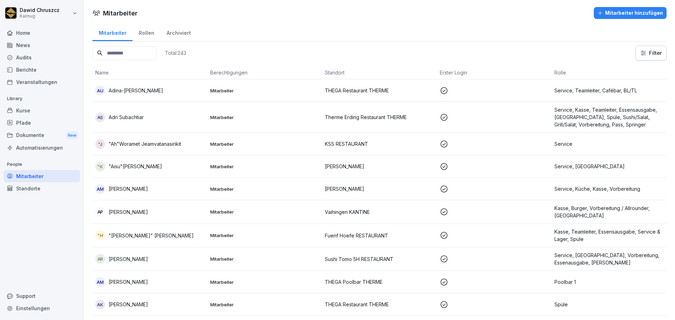
click at [175, 37] on div "Archiviert" at bounding box center [178, 32] width 37 height 18
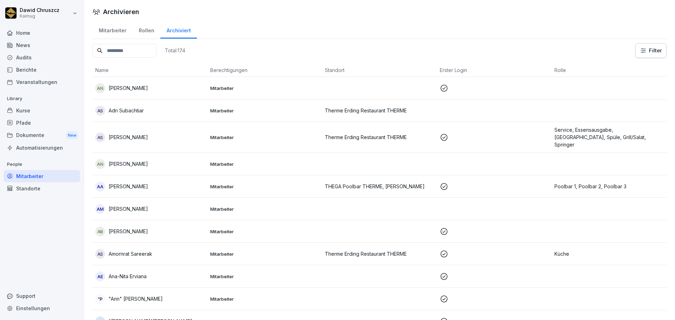
click at [146, 45] on input at bounding box center [124, 51] width 64 height 14
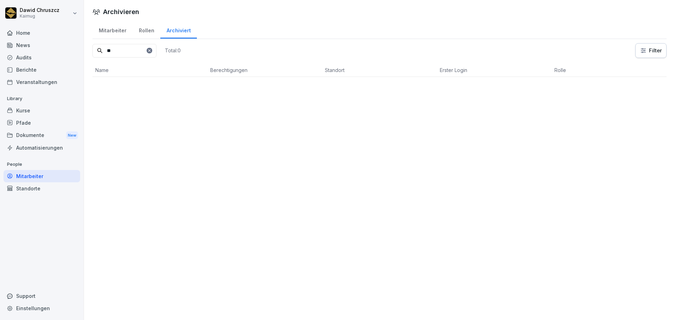
type input "*"
click at [113, 37] on div "Mitarbeiter" at bounding box center [112, 30] width 40 height 18
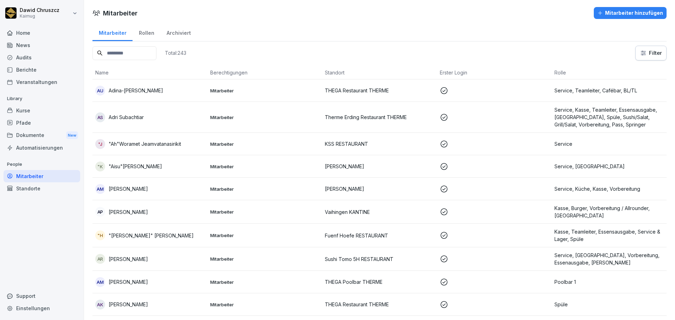
click at [128, 51] on input at bounding box center [124, 53] width 64 height 14
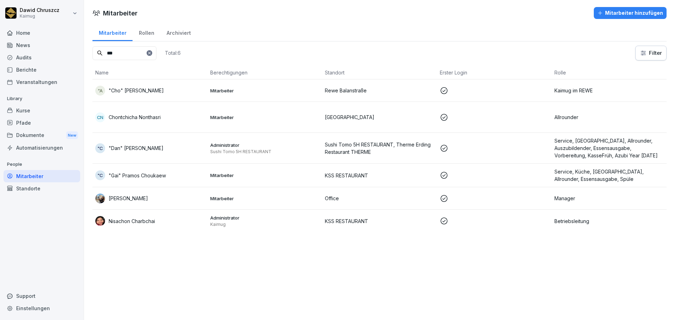
type input "***"
click at [150, 89] on p ""Cho" Htay Htay Aung" at bounding box center [136, 90] width 55 height 7
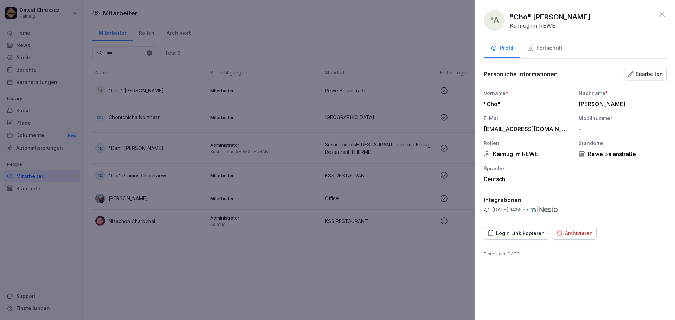
click at [550, 47] on div "Fortschritt" at bounding box center [544, 48] width 35 height 8
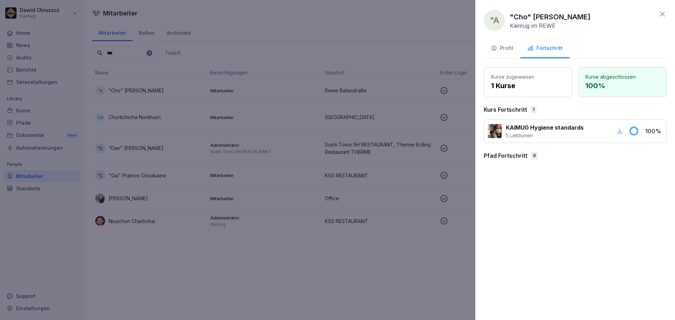
click at [553, 129] on p "KAIMUG Hygiene standards" at bounding box center [545, 127] width 78 height 8
click at [564, 165] on div "Kurse zugewiesen 1 Kurse Kurse abgeschlossen 100 % Kurs Fortschritt 1 KAIMUG Hy…" at bounding box center [575, 116] width 183 height 98
click at [503, 133] on div "KAIMUG Hygiene standards 5 Lektionen" at bounding box center [555, 131] width 137 height 16
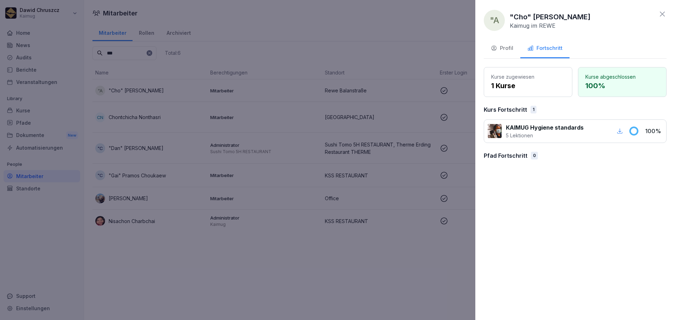
click at [540, 133] on p "5 Lektionen" at bounding box center [545, 135] width 78 height 7
drag, startPoint x: 566, startPoint y: 139, endPoint x: 595, endPoint y: 182, distance: 52.6
click at [567, 140] on div "KAIMUG Hygiene standards 5 Lektionen 100 %" at bounding box center [575, 132] width 183 height 24
click at [595, 182] on div ""A "Cho" Htay Htay Aung Kaimug im REWE Profil Fortschritt Kurse zugewiesen 1 Ku…" at bounding box center [575, 160] width 200 height 320
click at [662, 15] on icon at bounding box center [662, 14] width 8 height 8
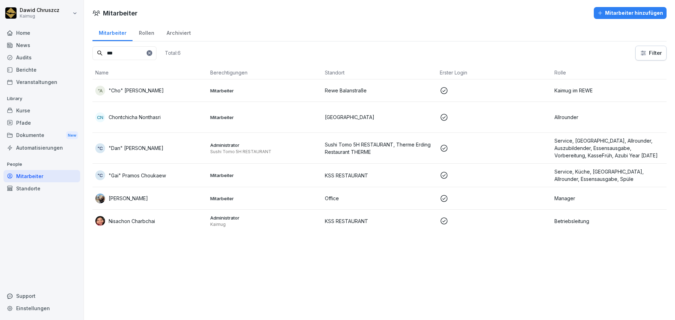
click at [40, 109] on div "Kurse" at bounding box center [42, 110] width 77 height 12
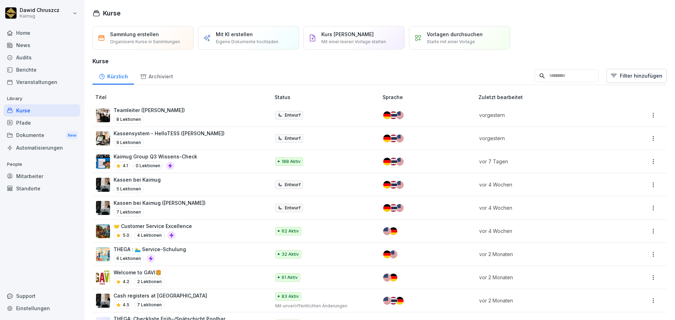
click at [545, 81] on input at bounding box center [567, 75] width 64 height 13
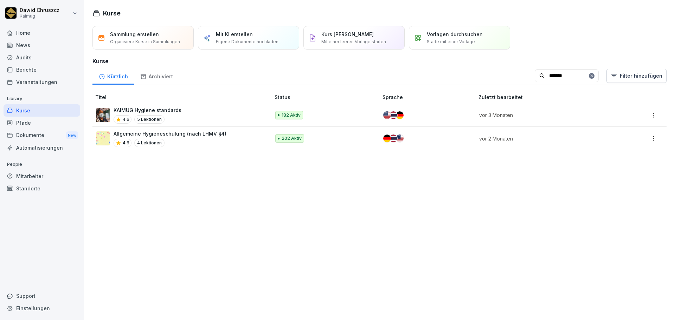
type input "*******"
click at [180, 135] on p "Allgemeine Hygieneschulung (nach LHMV §4)" at bounding box center [170, 133] width 113 height 7
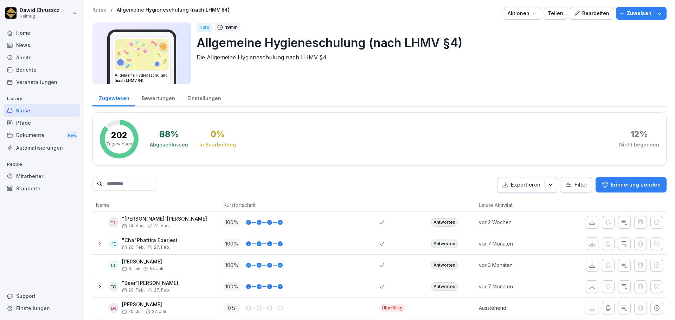
click at [44, 107] on div "Kurse" at bounding box center [42, 110] width 77 height 12
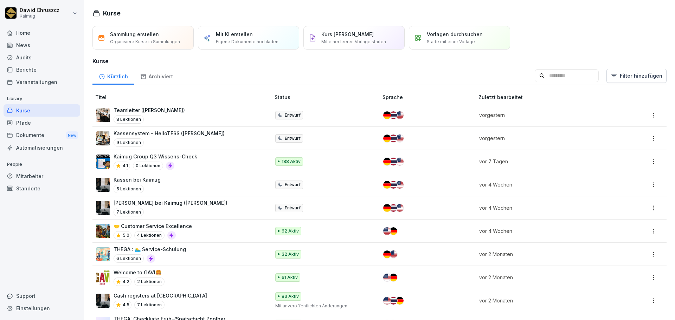
click at [558, 76] on input at bounding box center [567, 75] width 64 height 13
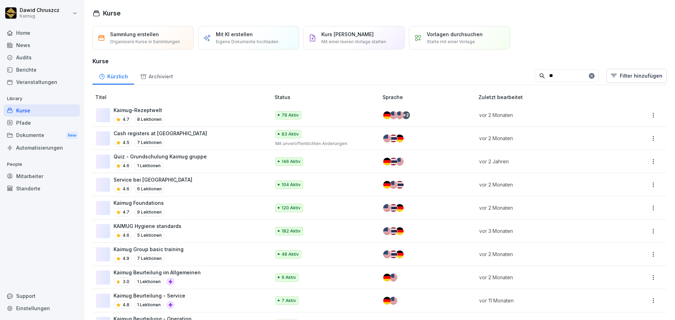
type input "*"
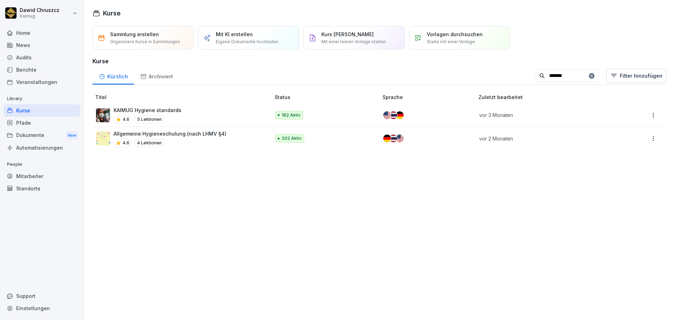
type input "*******"
click at [174, 106] on td "KAIMUG Hygiene standards 4.6 5 Lektionen" at bounding box center [181, 115] width 179 height 23
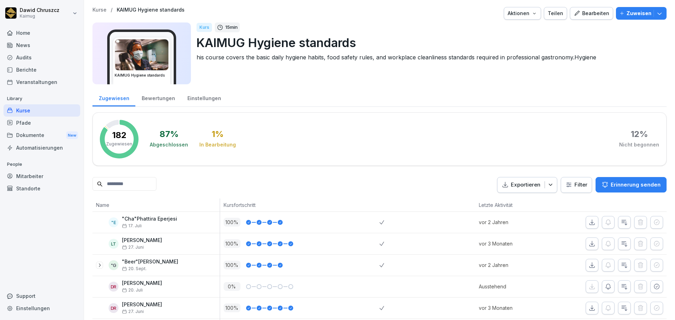
click at [140, 187] on input at bounding box center [124, 184] width 64 height 14
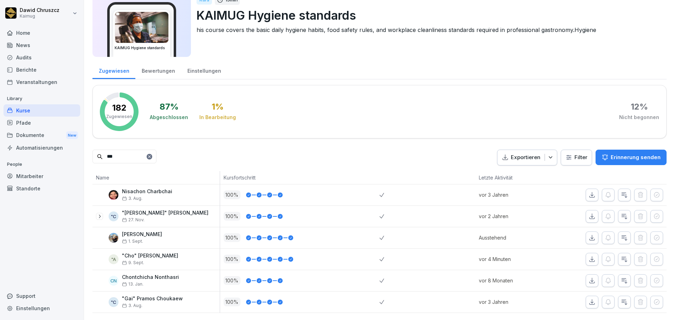
scroll to position [38, 0]
type input "***"
click at [622, 257] on icon "button" at bounding box center [624, 259] width 5 height 5
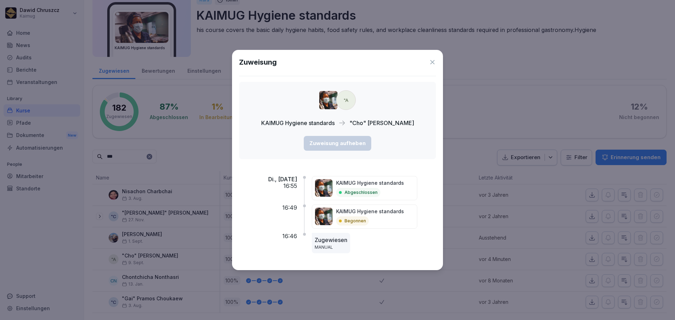
click at [432, 61] on icon at bounding box center [432, 62] width 7 height 7
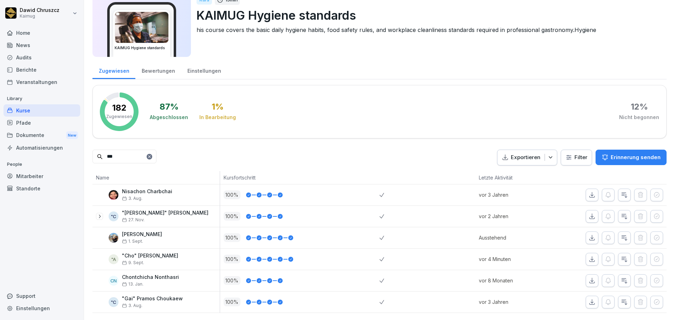
click at [33, 108] on div "Kurse" at bounding box center [42, 110] width 77 height 12
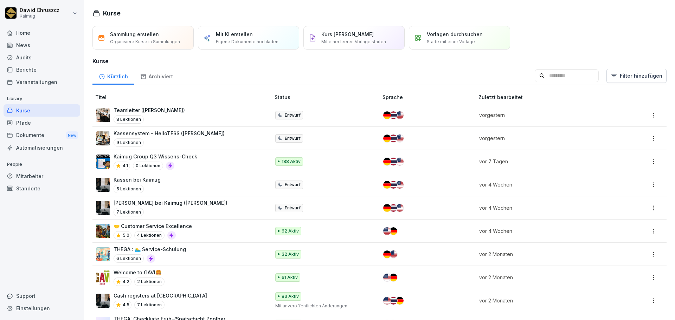
click at [543, 71] on input at bounding box center [567, 75] width 64 height 13
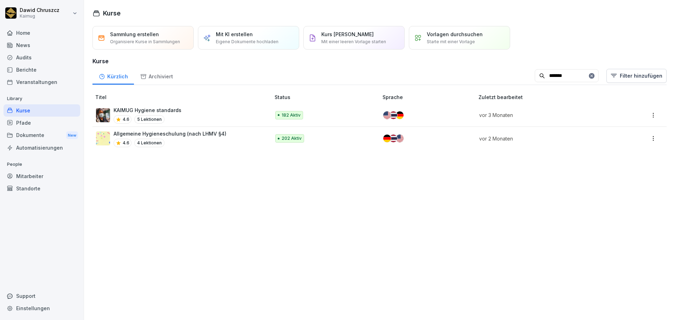
type input "*******"
click at [206, 134] on p "Allgemeine Hygieneschulung (nach LHMV §4)" at bounding box center [170, 133] width 113 height 7
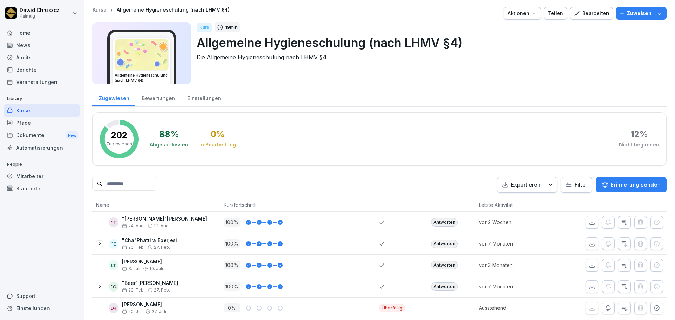
click at [643, 14] on p "Zuweisen" at bounding box center [638, 13] width 25 height 8
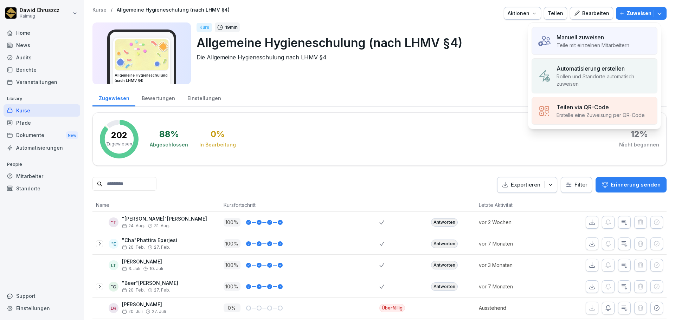
click at [593, 39] on p "Manuell zuweisen" at bounding box center [579, 37] width 47 height 8
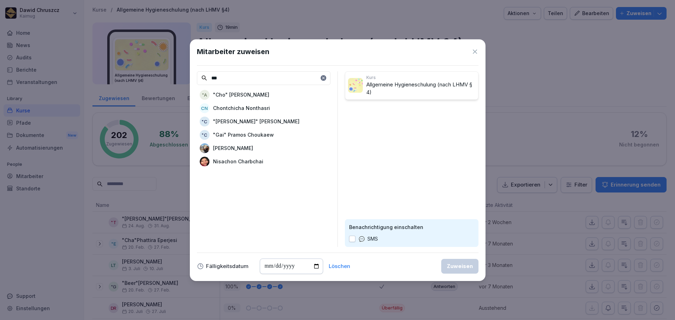
type input "***"
click at [260, 94] on p ""Cho" [PERSON_NAME]" at bounding box center [241, 94] width 56 height 7
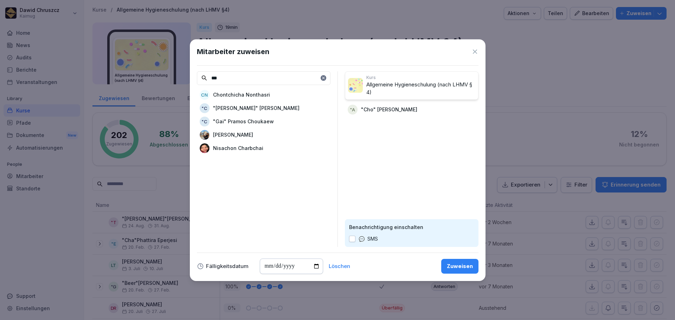
click at [466, 268] on div "Zuweisen" at bounding box center [460, 267] width 26 height 8
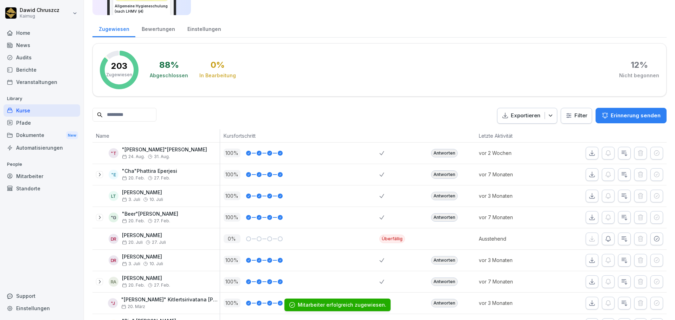
scroll to position [35, 0]
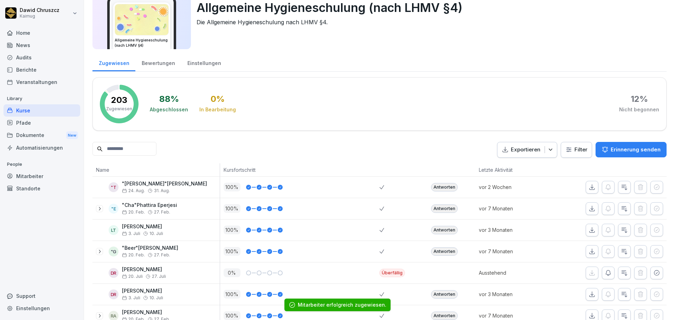
click at [127, 150] on input at bounding box center [124, 149] width 64 height 14
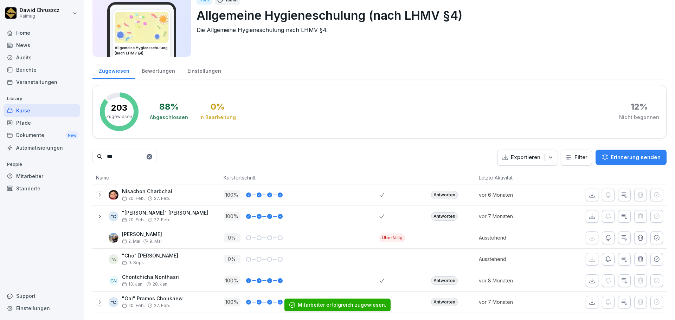
scroll to position [38, 0]
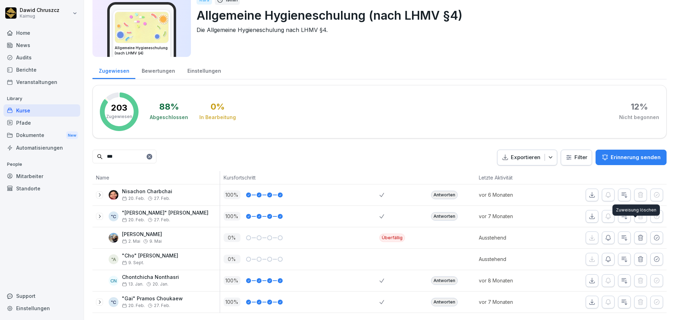
type input "***"
click at [638, 234] on icon "button" at bounding box center [640, 237] width 7 height 7
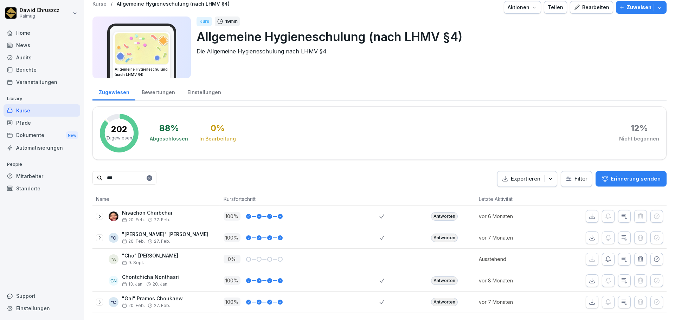
scroll to position [17, 0]
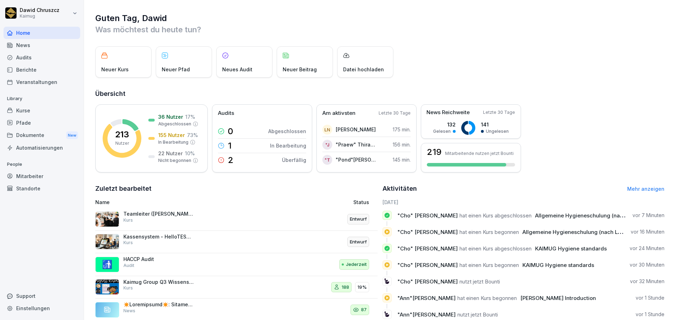
click at [40, 54] on div "Audits" at bounding box center [42, 57] width 77 height 12
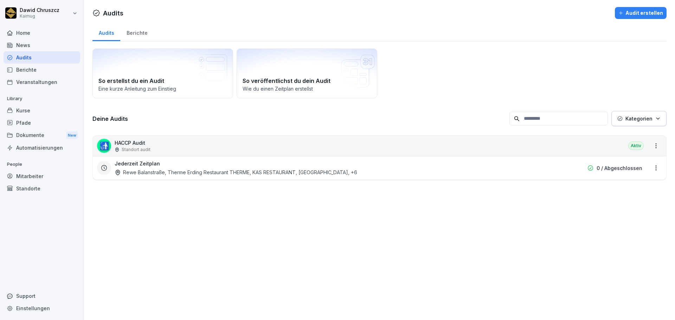
click at [179, 171] on div "Rewe Balanstraße, Therme Erding Restaurant THERME, KAS RESTAURANT, [GEOGRAPHIC_…" at bounding box center [236, 172] width 243 height 7
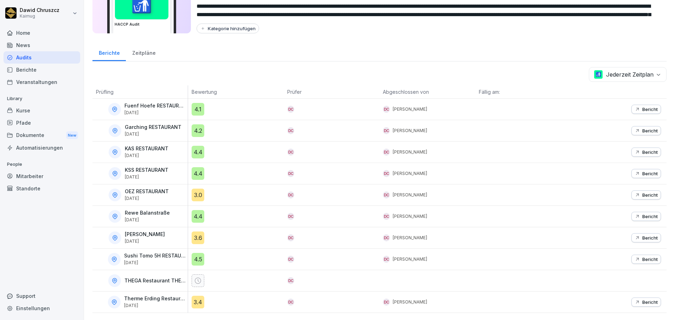
scroll to position [56, 0]
click at [642, 128] on p "Bericht" at bounding box center [649, 131] width 15 height 6
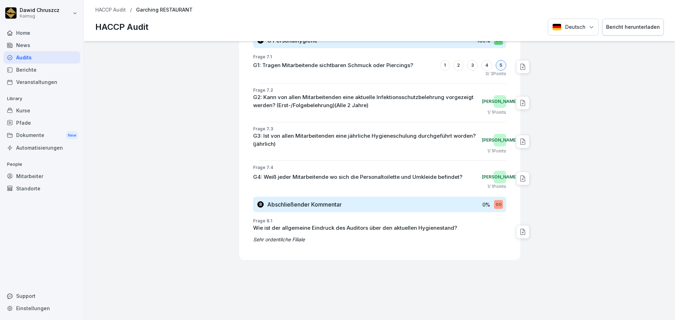
scroll to position [7073, 0]
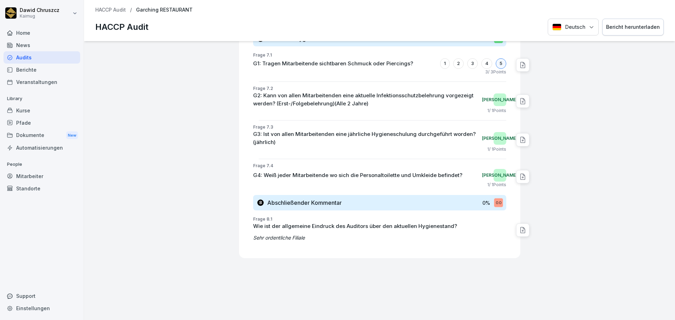
drag, startPoint x: 558, startPoint y: 200, endPoint x: 552, endPoint y: 80, distance: 120.4
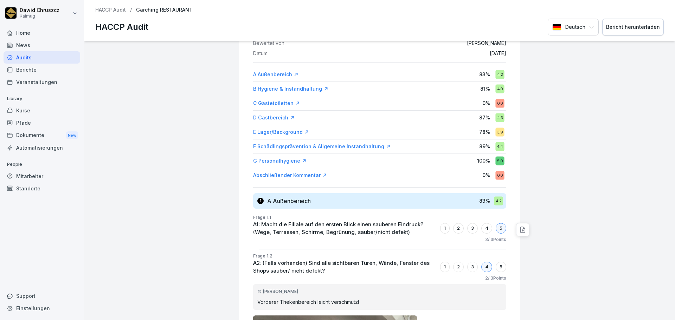
scroll to position [0, 0]
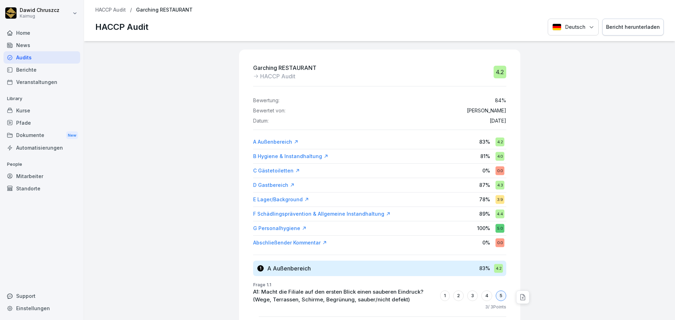
drag, startPoint x: 648, startPoint y: 115, endPoint x: 650, endPoint y: 88, distance: 27.1
click at [499, 25] on div "HACCP Audit Deutsch Bericht herunterladen" at bounding box center [379, 27] width 568 height 17
